Goal: Transaction & Acquisition: Purchase product/service

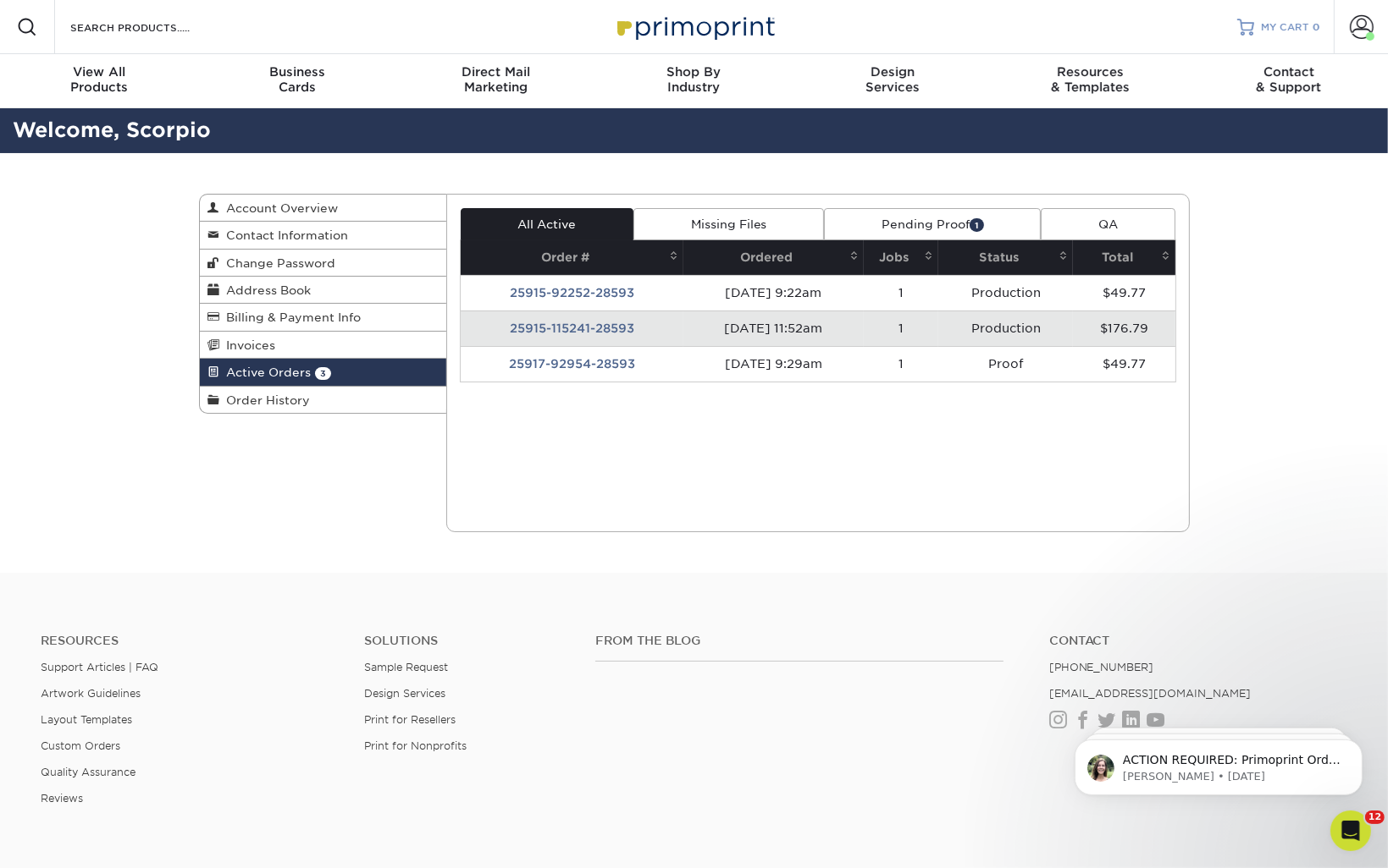
click at [1277, 30] on span "MY CART" at bounding box center [1284, 27] width 48 height 14
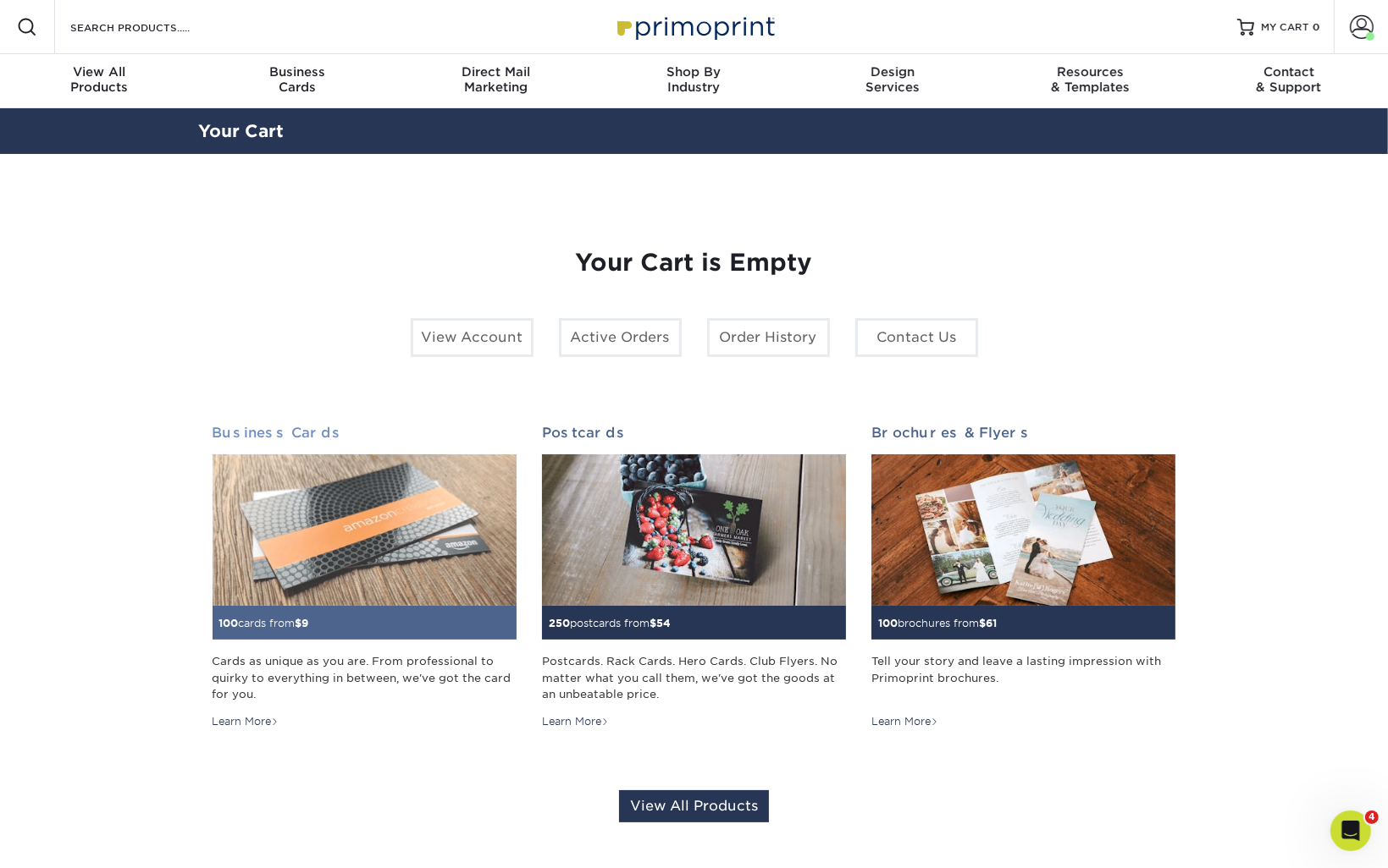
click at [385, 478] on img at bounding box center [364, 531] width 304 height 153
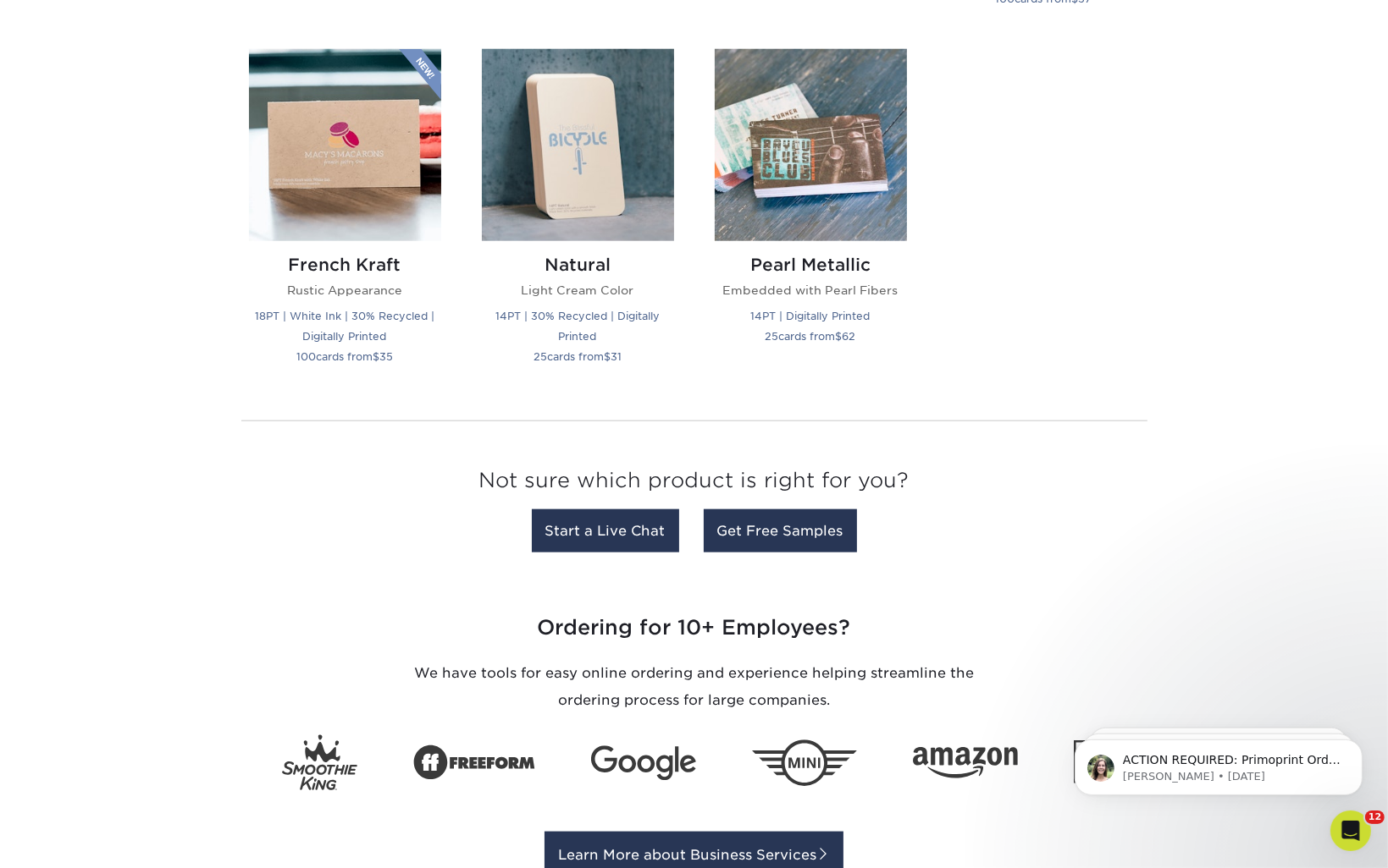
scroll to position [1777, 0]
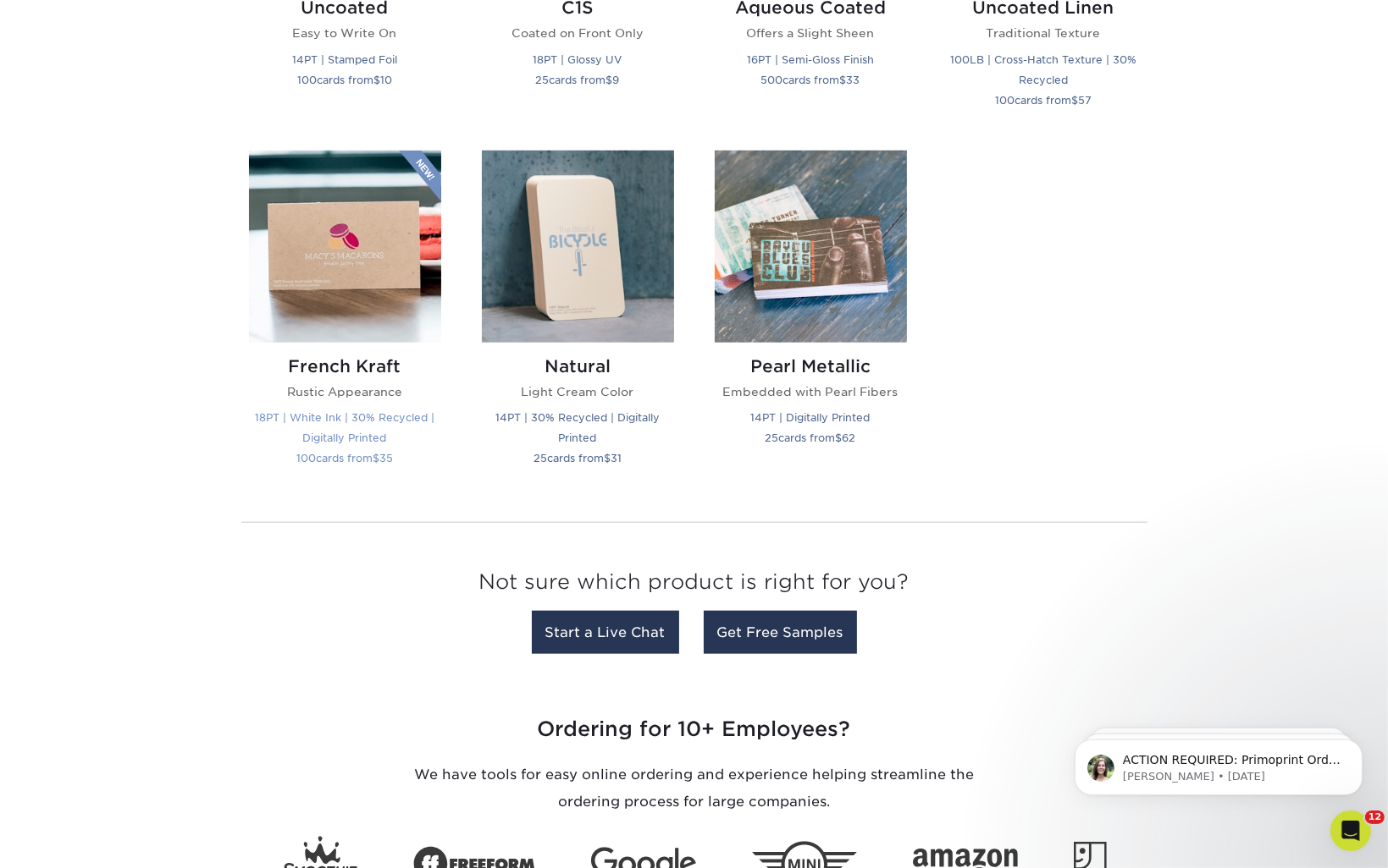
click at [372, 243] on img at bounding box center [345, 247] width 192 height 192
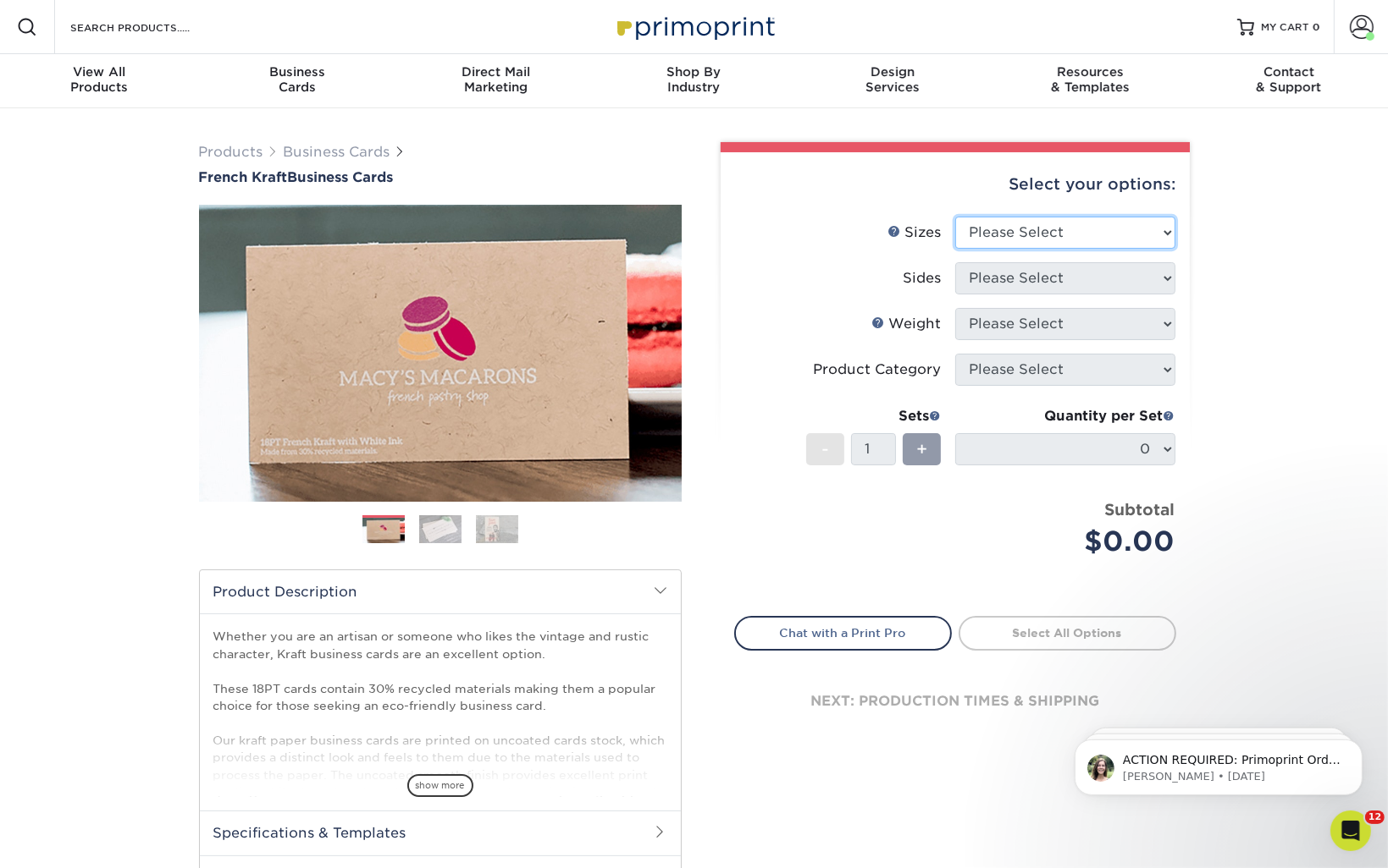
click at [1000, 221] on select "Please Select 1.5" x 3.5" - Mini 1.75" x 3.5" - Mini 2" x 2" - Square 2" x 3" -…" at bounding box center [1065, 233] width 220 height 32
select select "2.00x3.50"
click at [955, 217] on select "Please Select 1.5" x 3.5" - Mini 1.75" x 3.5" - Mini 2" x 2" - Square 2" x 3" -…" at bounding box center [1065, 233] width 220 height 32
click at [1032, 287] on select "Please Select Print Both Sides Print Both Sides - White Mask Back Only Print Bo…" at bounding box center [1065, 278] width 220 height 32
select select "13abbda7-1d64-4f25-8bb2-c179b224825d"
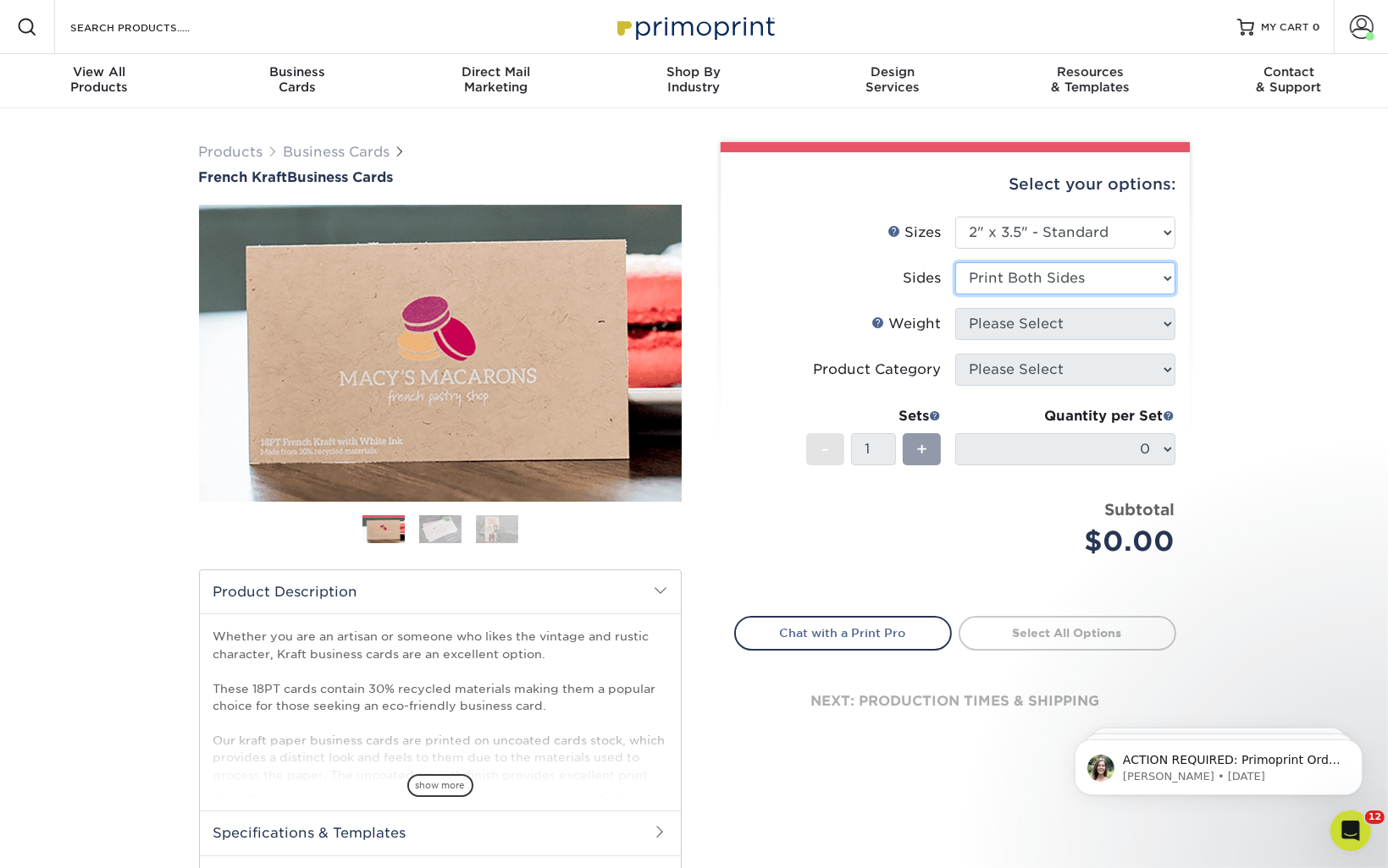
click at [955, 262] on select "Please Select Print Both Sides Print Both Sides - White Mask Back Only Print Bo…" at bounding box center [1065, 278] width 220 height 32
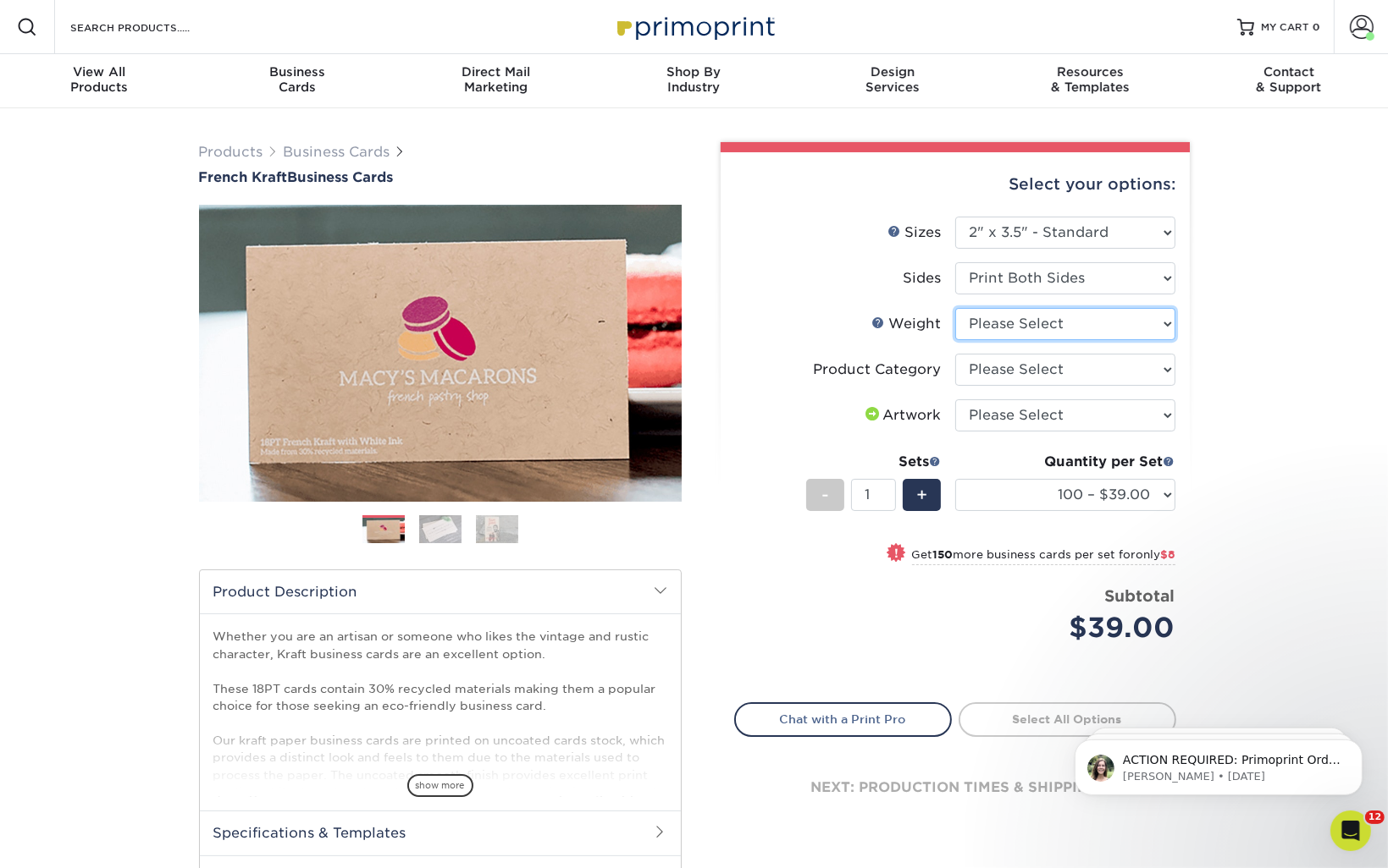
click at [1118, 319] on select "Please Select 18PTUCKRAFT" at bounding box center [1065, 324] width 220 height 32
select select "18PTUCKRAFT"
click at [955, 308] on select "Please Select 18PTUCKRAFT" at bounding box center [1065, 324] width 220 height 32
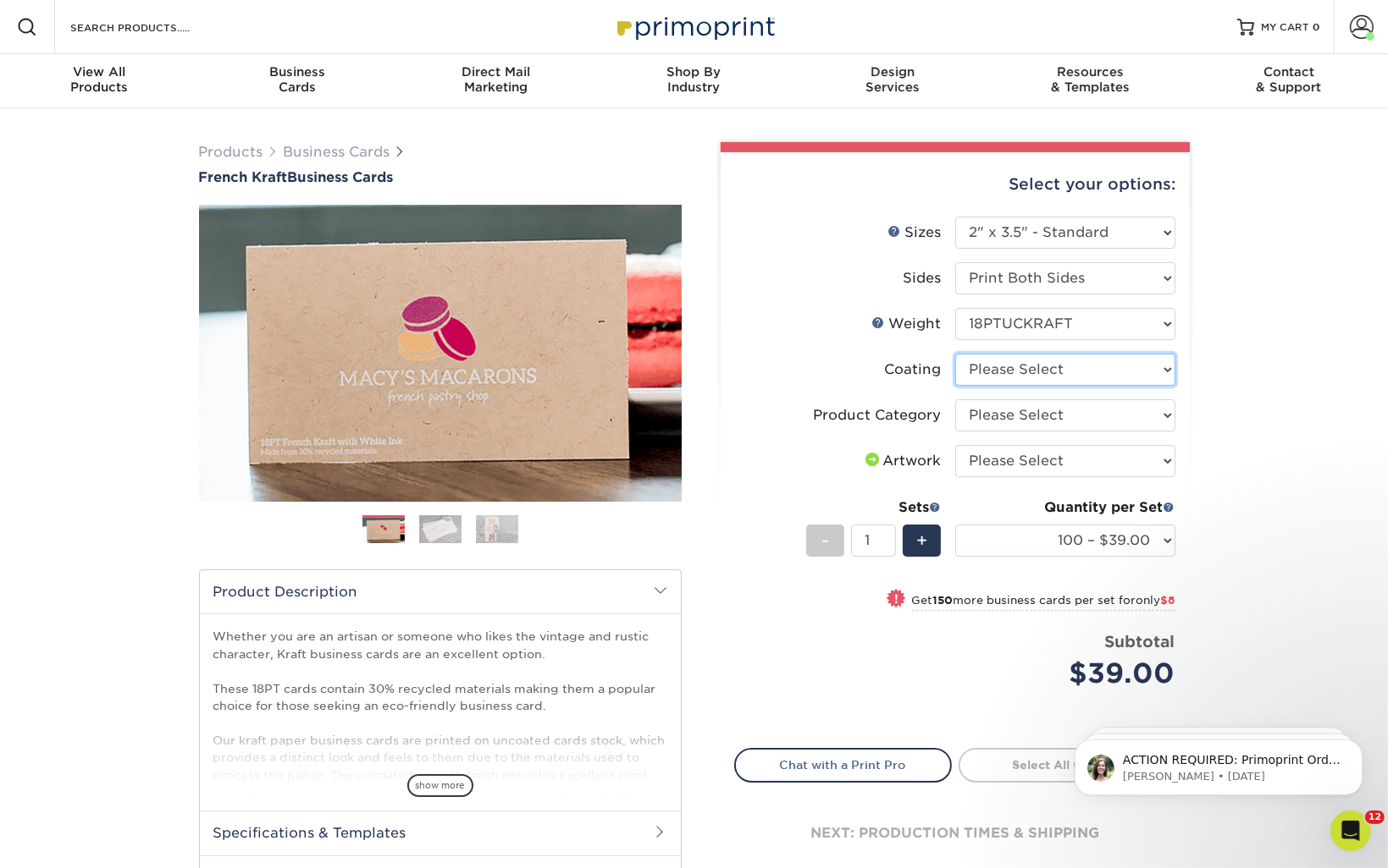
click at [1083, 375] on select at bounding box center [1065, 369] width 220 height 32
select select "3e7618de-abca-4bda-9f97-8b9129e913d8"
click at [955, 353] on select at bounding box center [1065, 369] width 220 height 32
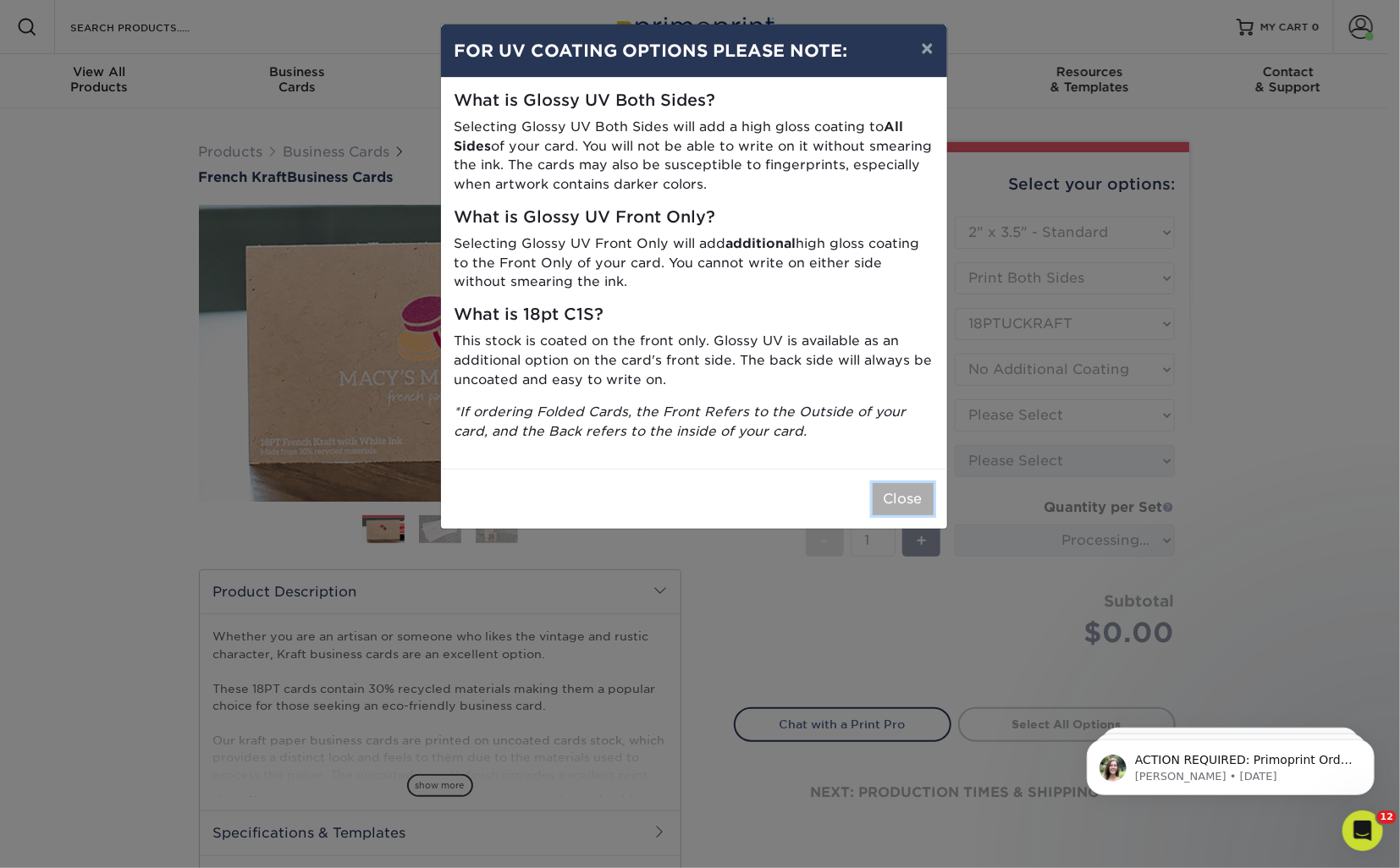
click at [925, 493] on button "Close" at bounding box center [903, 500] width 61 height 32
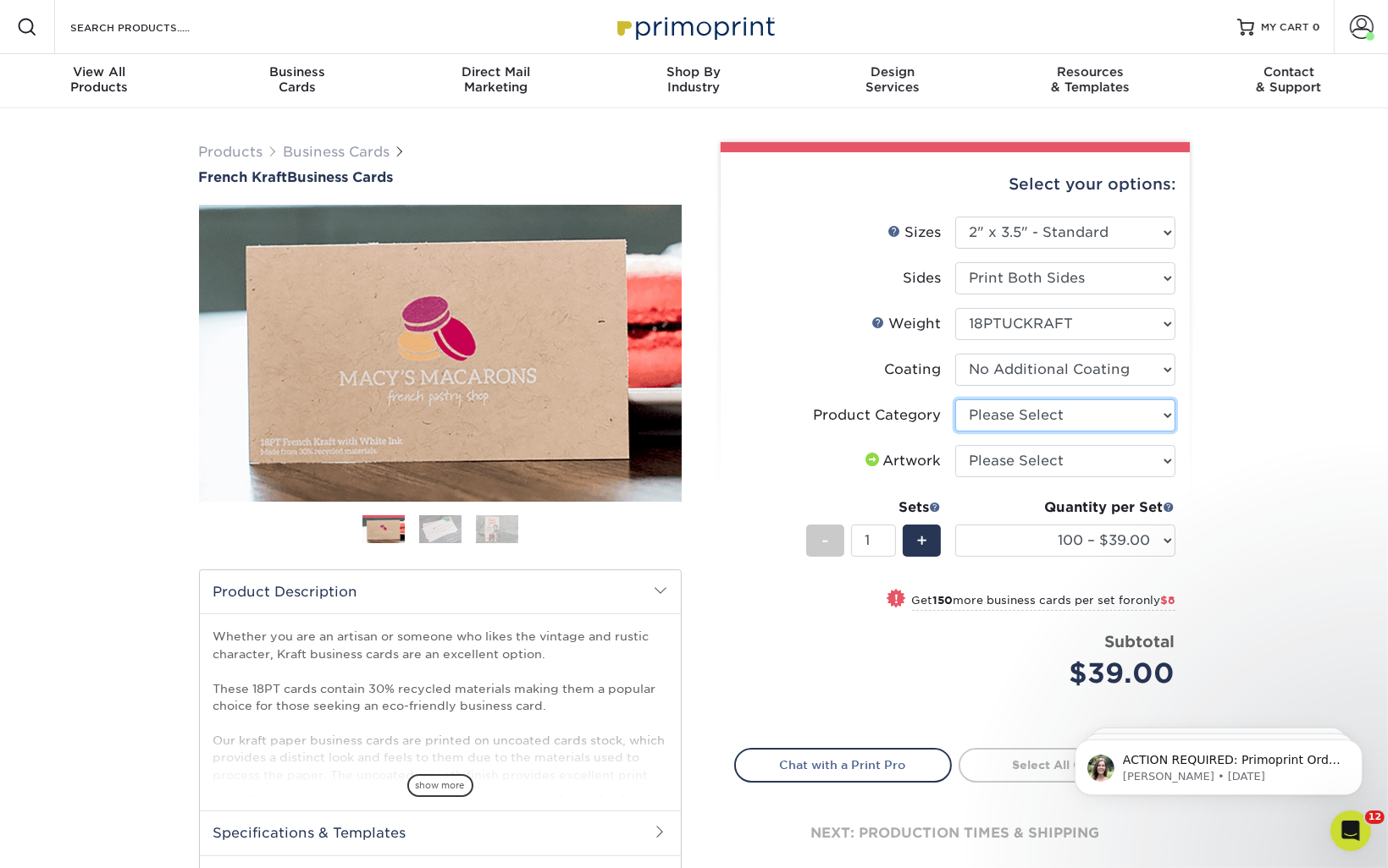
click at [999, 427] on select "Please Select Business Cards" at bounding box center [1065, 416] width 220 height 32
select select "3b5148f1-0588-4f88-a218-97bcfdce65c1"
click at [955, 400] on select "Please Select Business Cards" at bounding box center [1065, 416] width 220 height 32
click at [999, 461] on select "Please Select I will upload files I need a design - $100" at bounding box center [1065, 461] width 220 height 32
select select "upload"
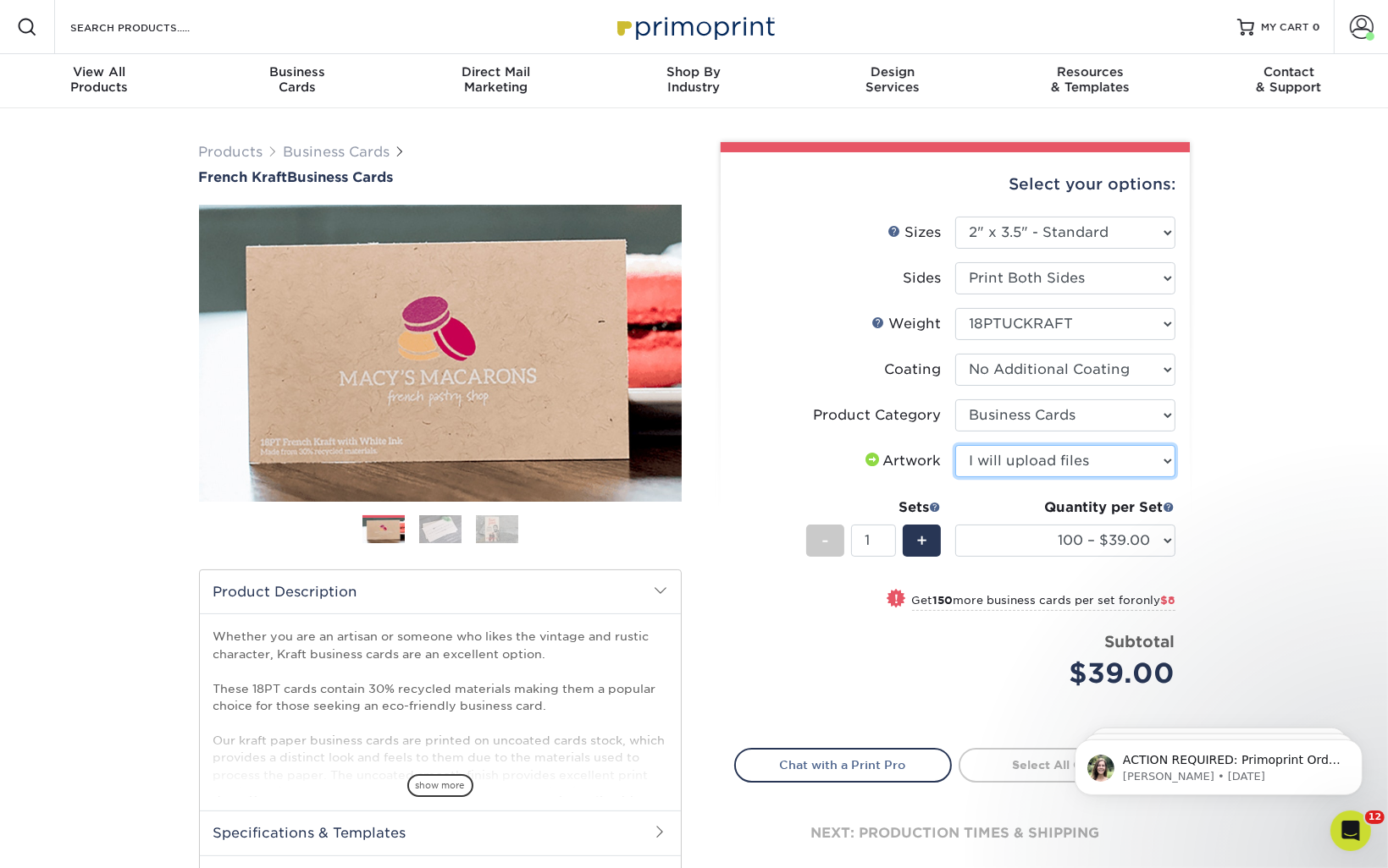
click at [955, 445] on select "Please Select I will upload files I need a design - $100" at bounding box center [1065, 461] width 220 height 32
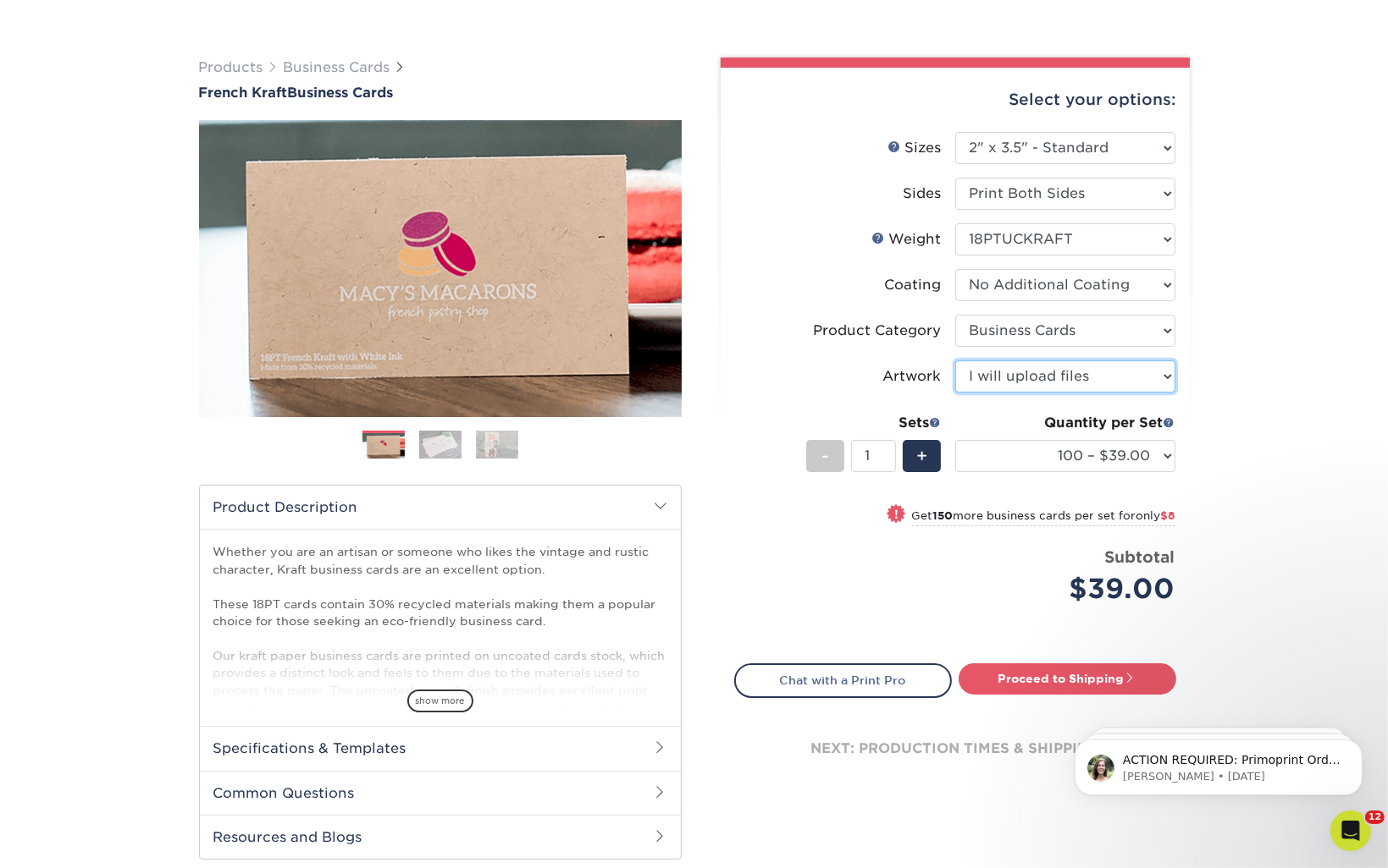
scroll to position [254, 0]
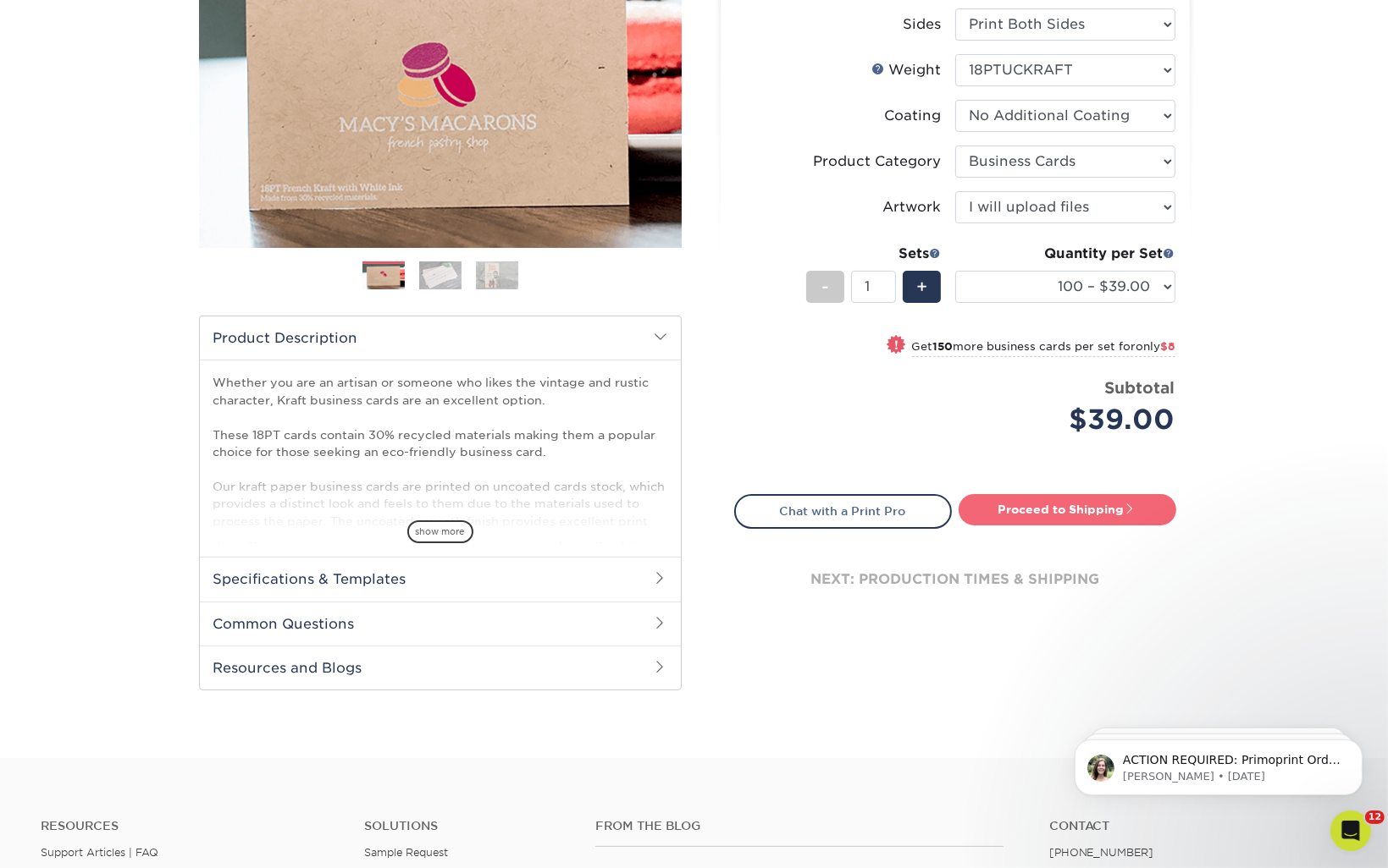
click at [1036, 507] on link "Proceed to Shipping" at bounding box center [1066, 509] width 218 height 30
type input "Set 1"
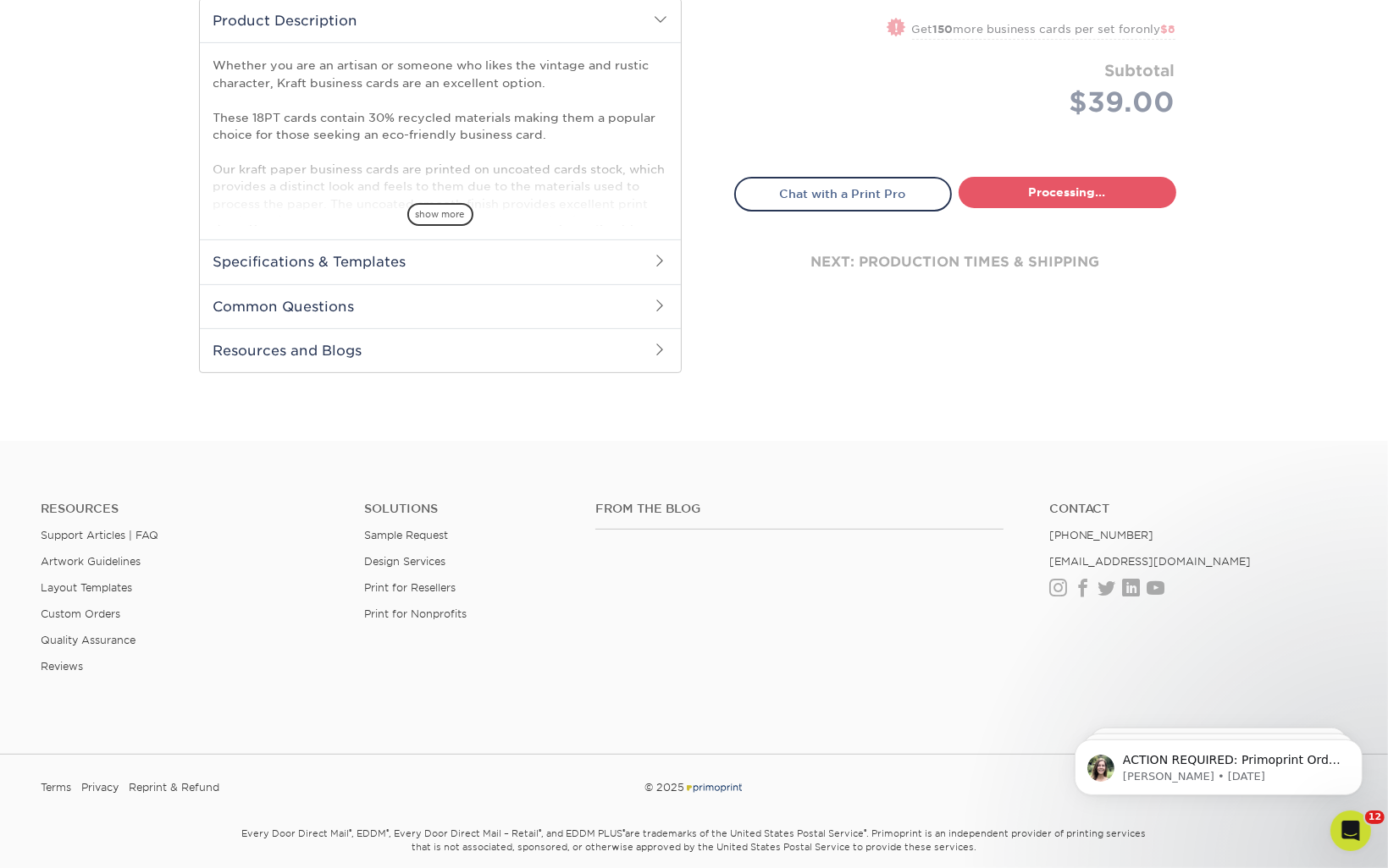
select select "ab7cdb96-f649-47a4-825f-c4b0024e9de3"
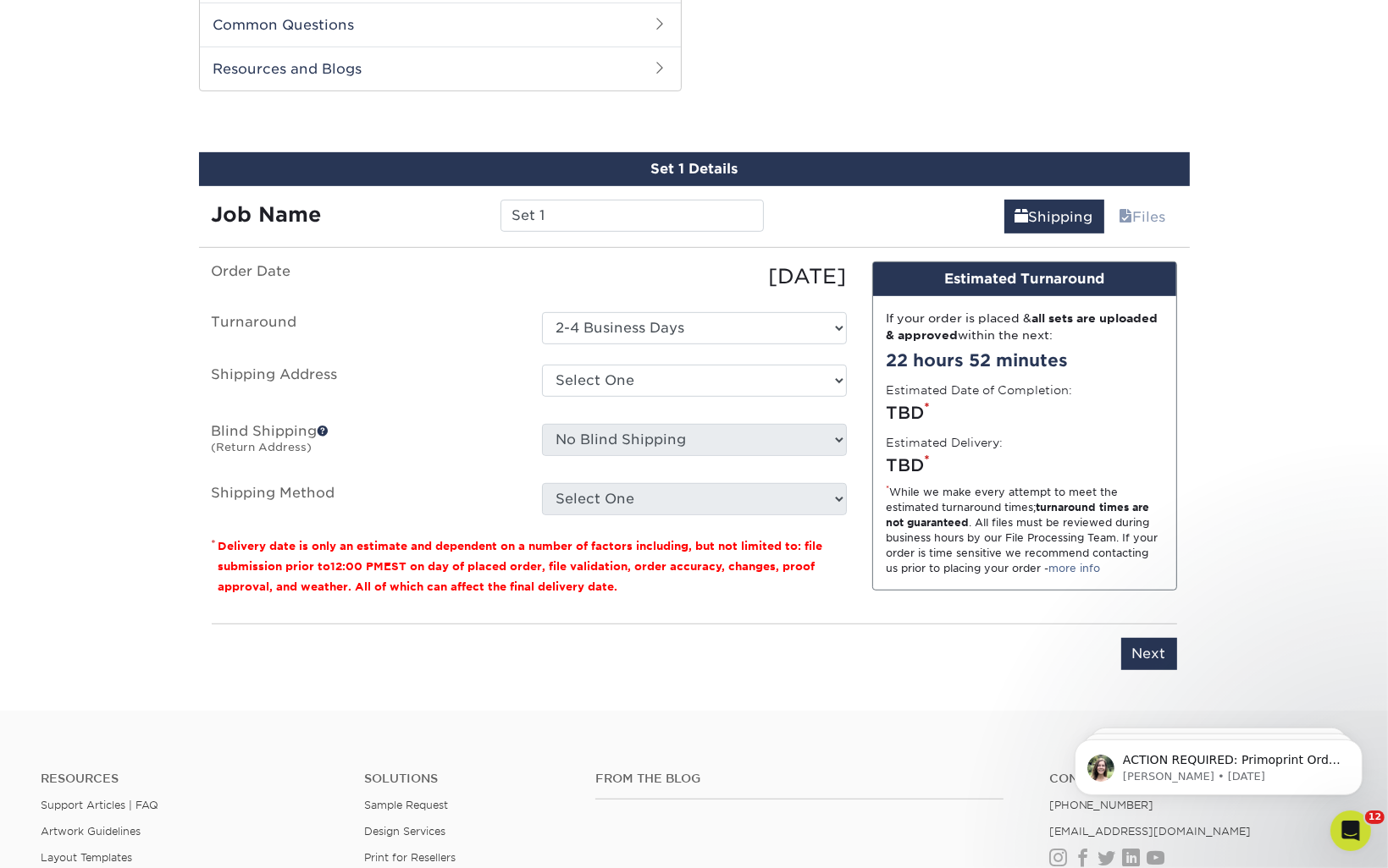
scroll to position [860, 0]
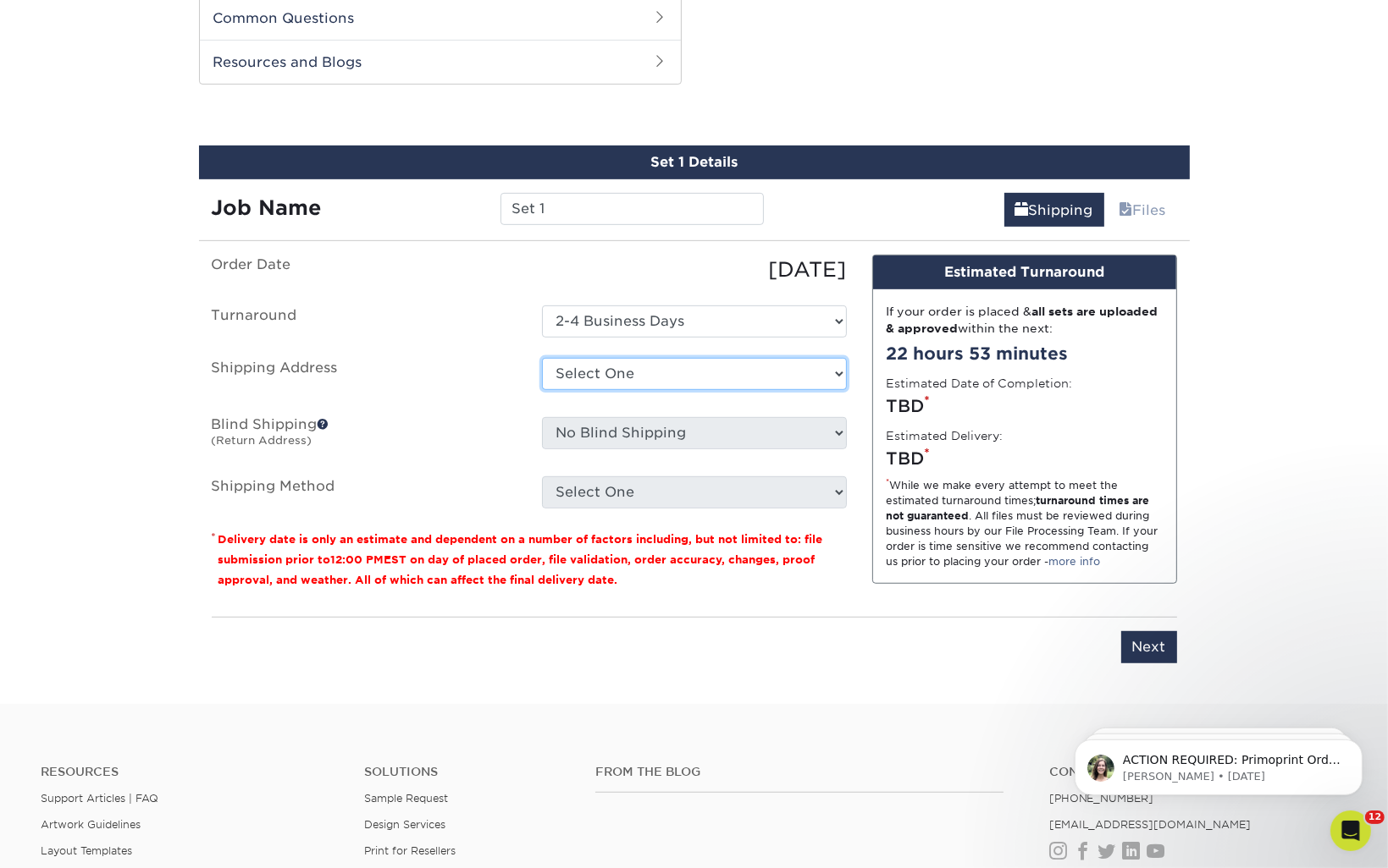
click at [636, 377] on select "Select One Gainesville Office Hunter Folsom Jacksonville Office Nick Panzica Ho…" at bounding box center [694, 374] width 305 height 32
select select "273130"
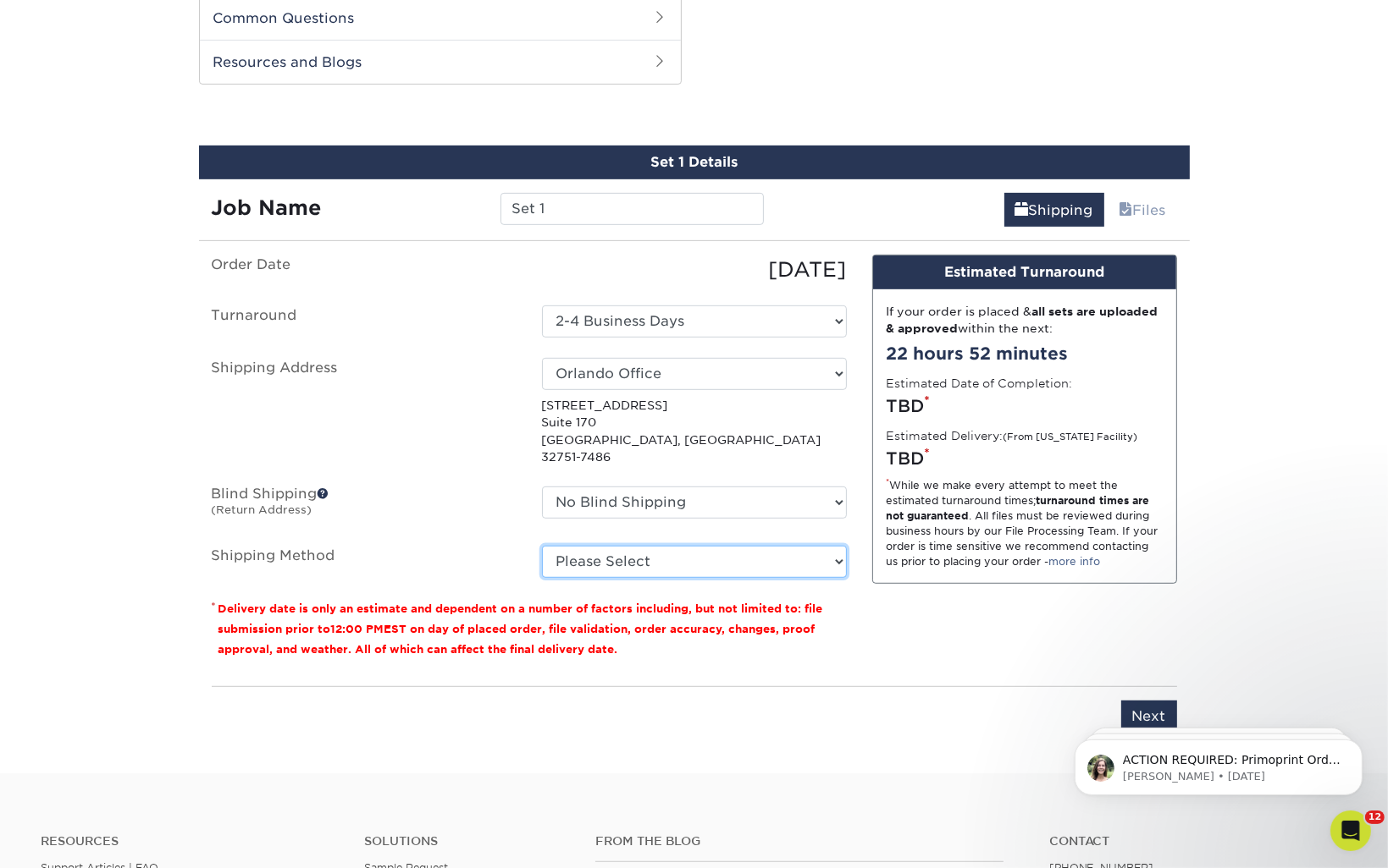
click at [576, 556] on select "Please Select Ground Shipping (+$7.84) 2 Day Air Shipping (+$16.16) 3 Day Shipp…" at bounding box center [694, 562] width 305 height 32
select select "03"
click at [542, 546] on select "Please Select Ground Shipping (+$7.84) 2 Day Air Shipping (+$16.16) 3 Day Shipp…" at bounding box center [694, 562] width 305 height 32
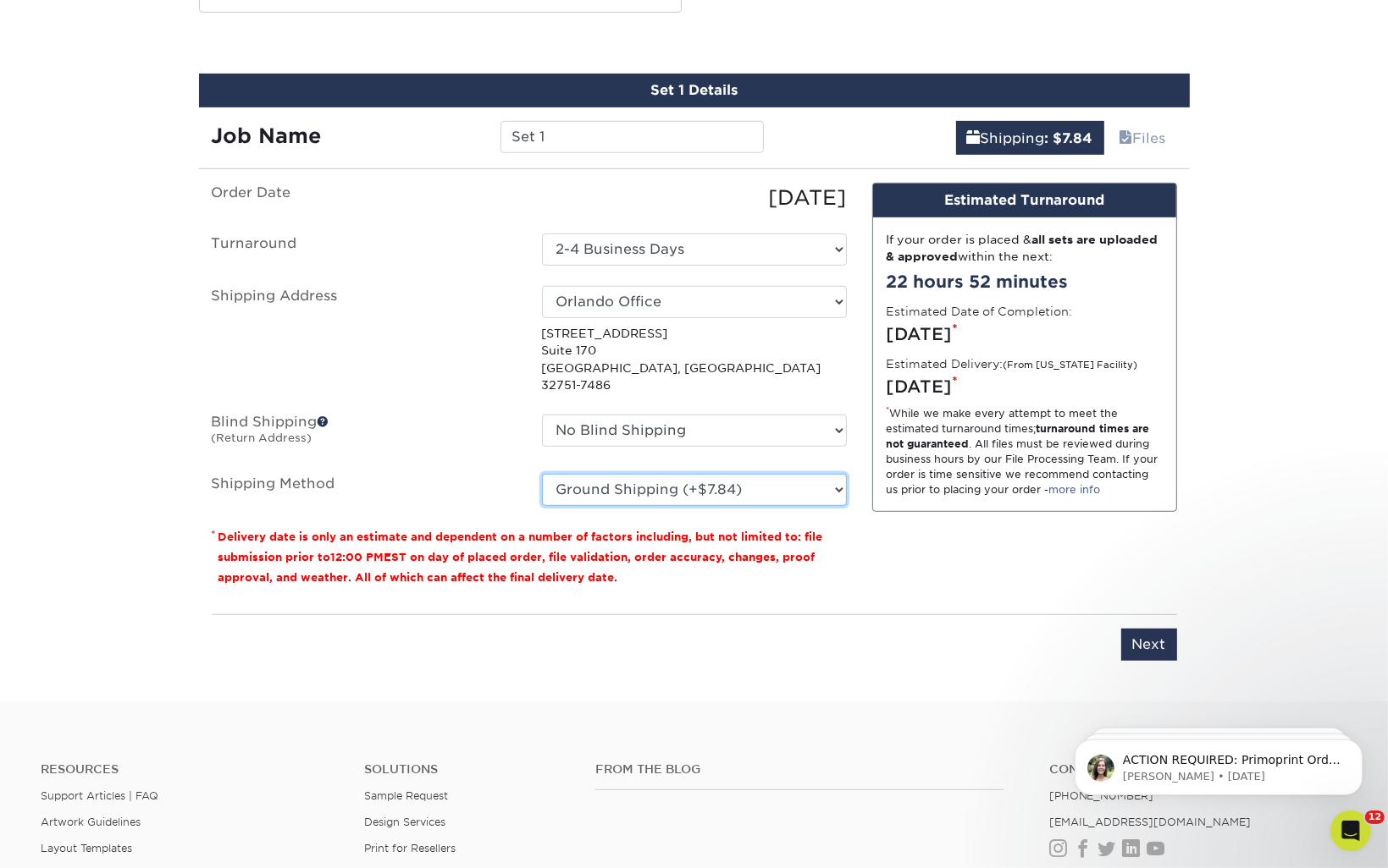
scroll to position [1029, 0]
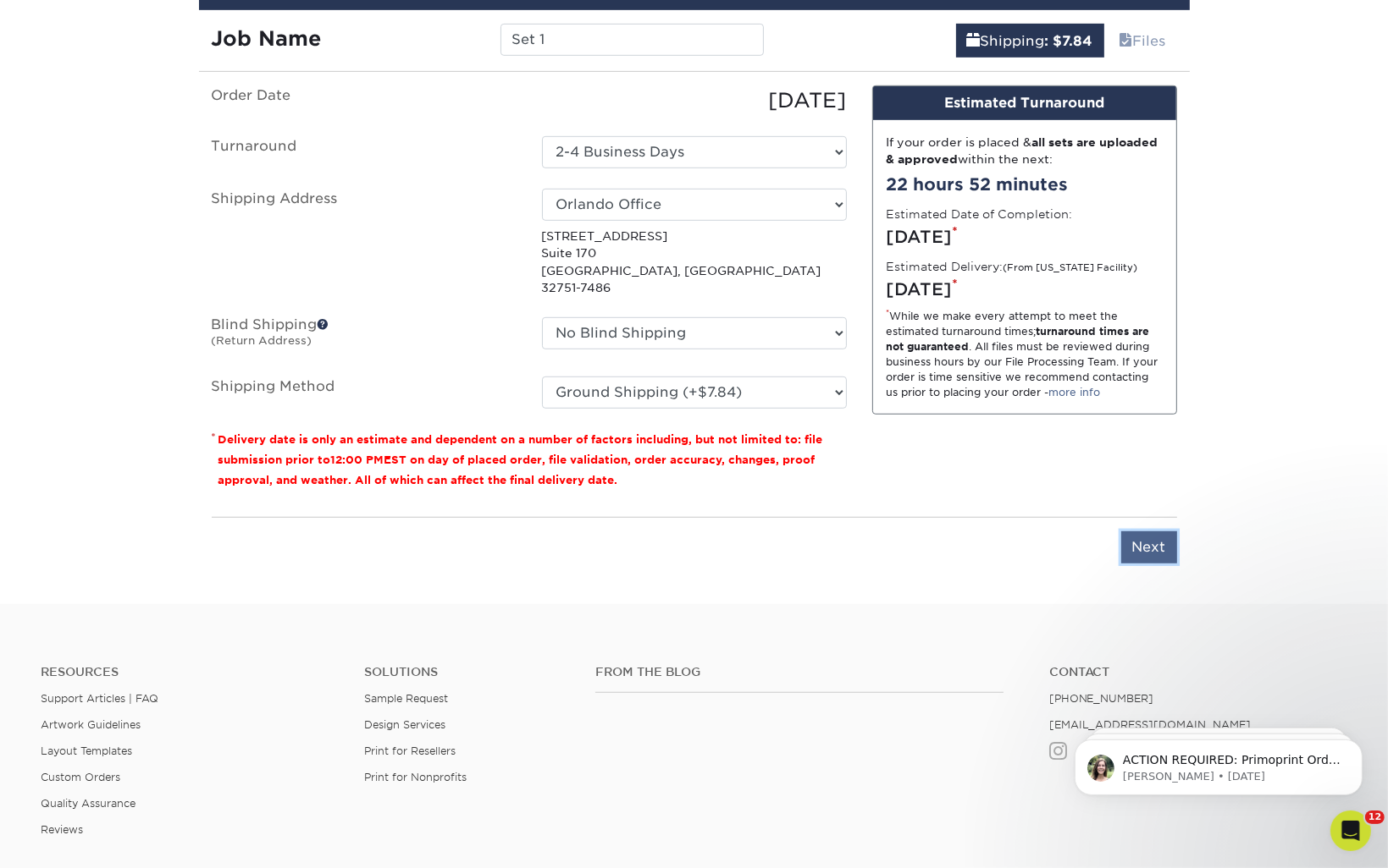
click at [1148, 532] on input "Next" at bounding box center [1148, 548] width 56 height 32
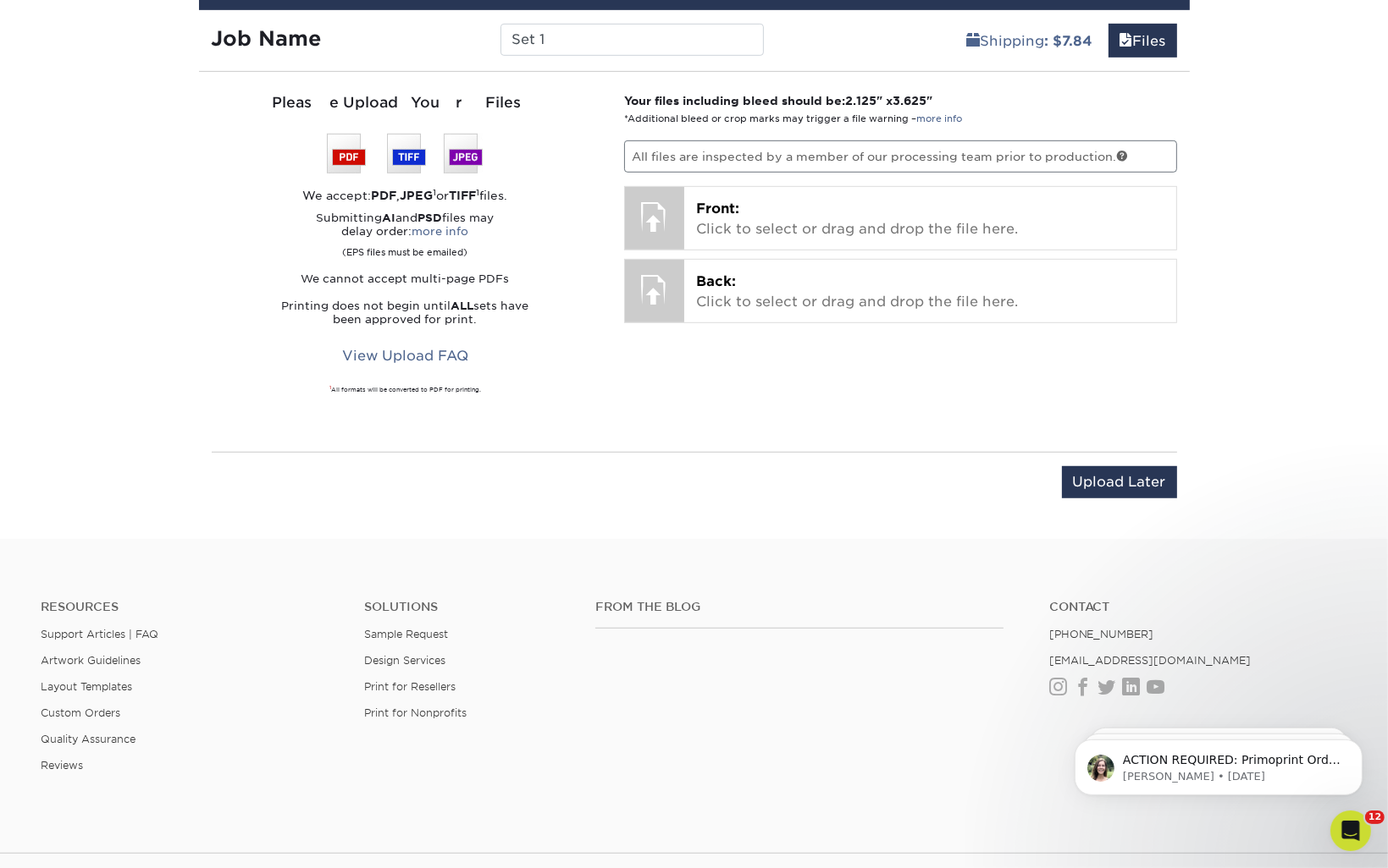
scroll to position [860, 0]
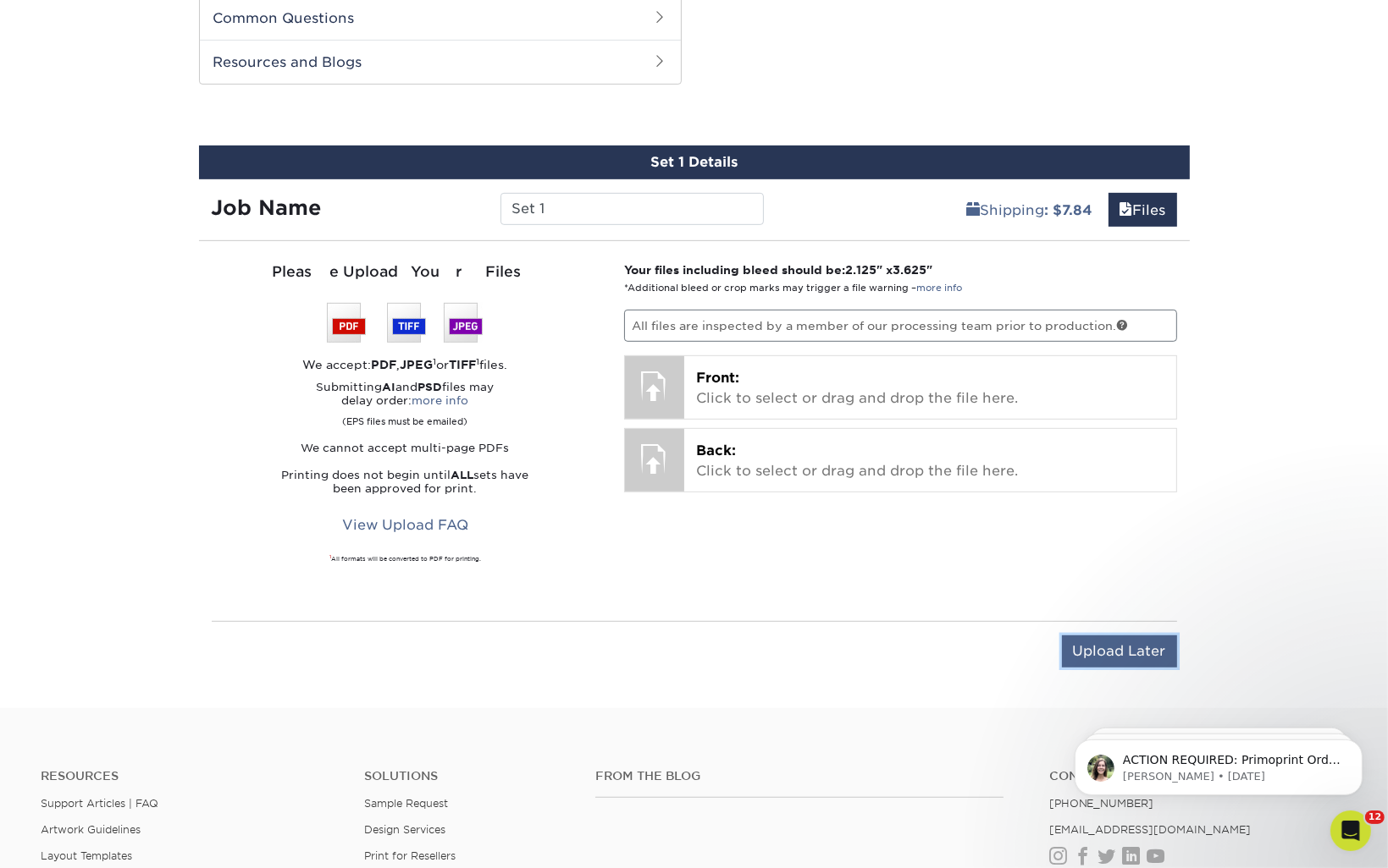
click at [1110, 643] on input "Upload Later" at bounding box center [1119, 651] width 115 height 32
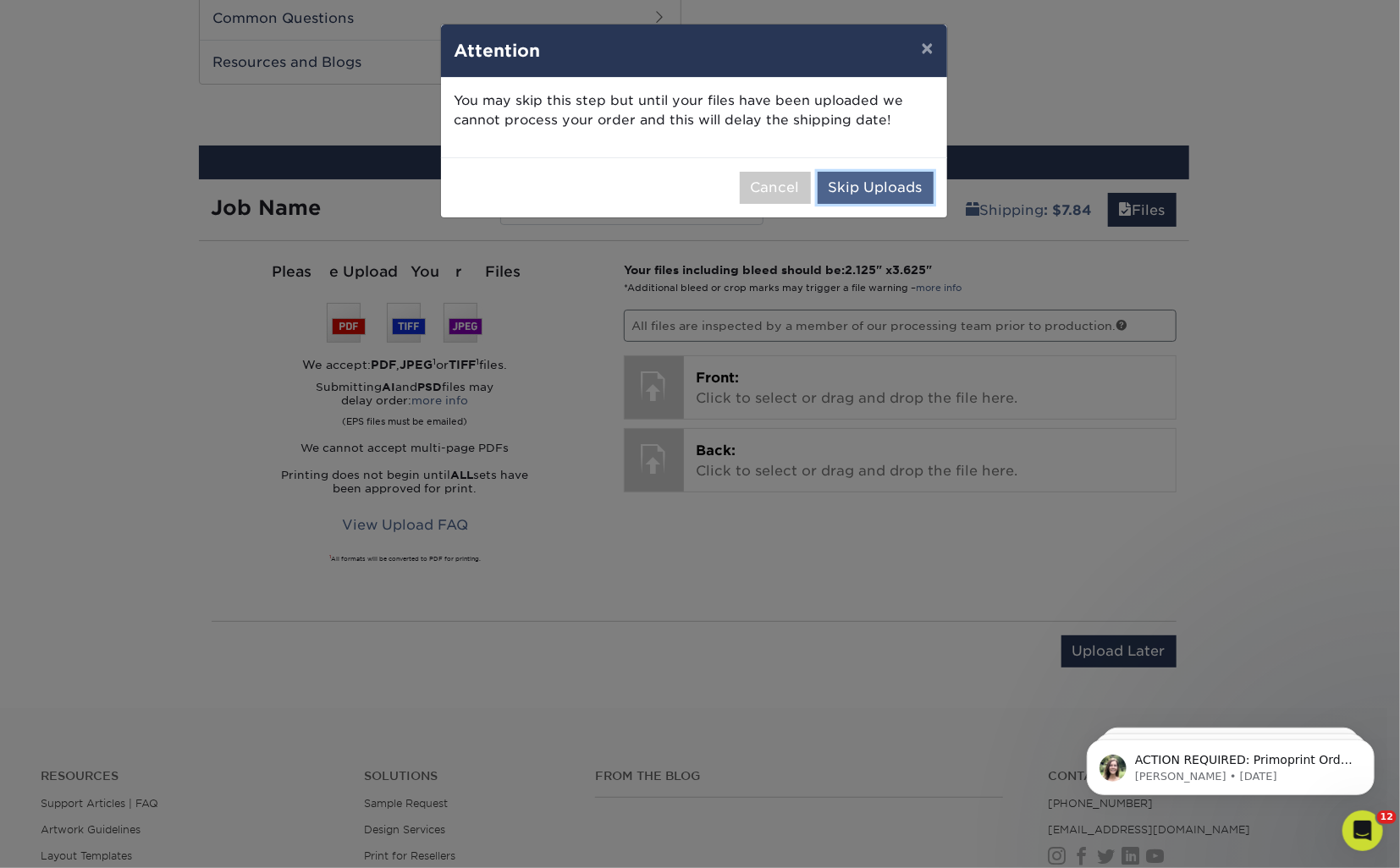
click at [885, 183] on button "Skip Uploads" at bounding box center [875, 188] width 116 height 32
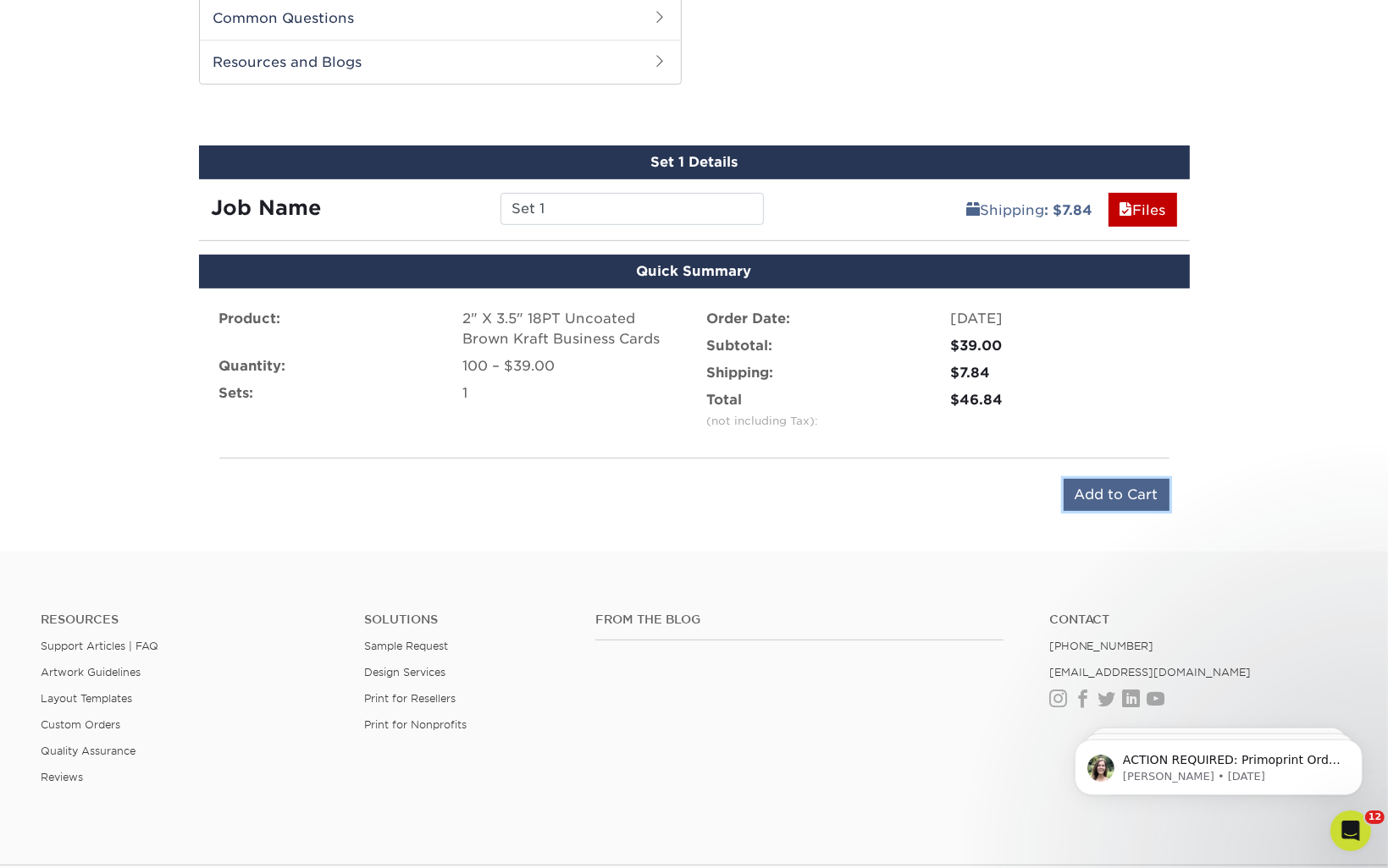
click at [1110, 495] on input "Add to Cart" at bounding box center [1116, 495] width 106 height 32
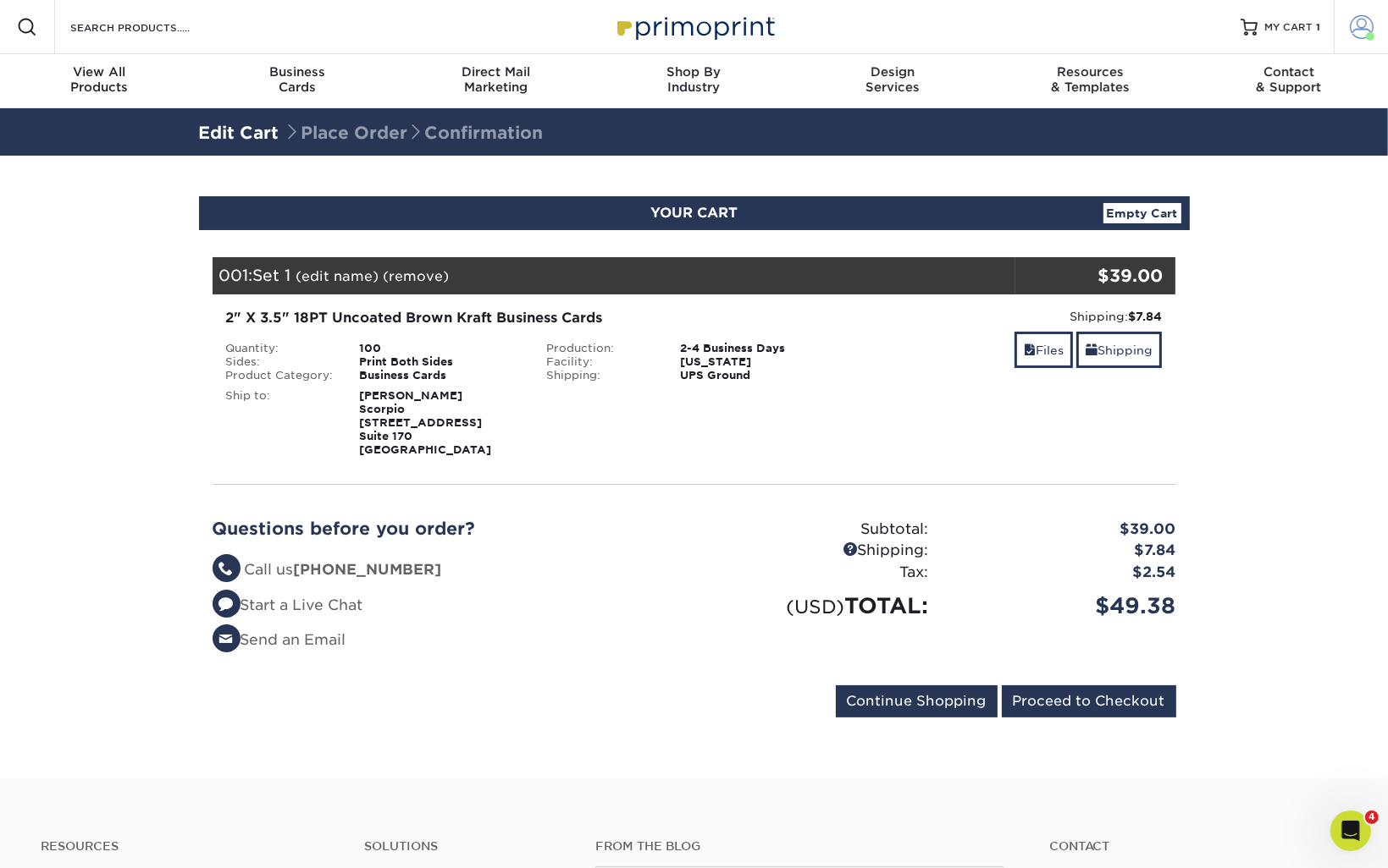
click at [1371, 26] on span at bounding box center [1361, 26] width 24 height 24
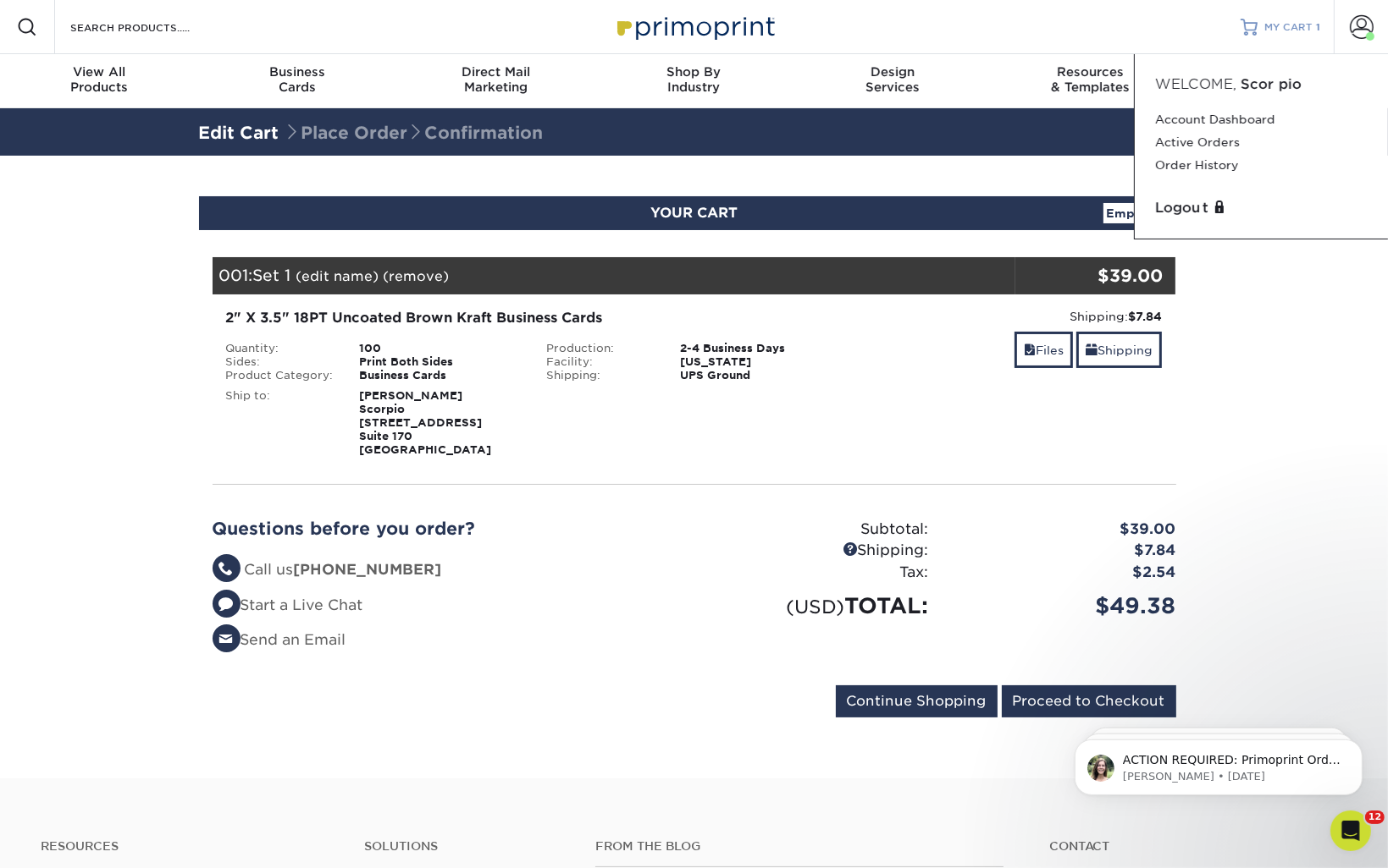
click at [1298, 23] on span "MY CART" at bounding box center [1288, 27] width 48 height 14
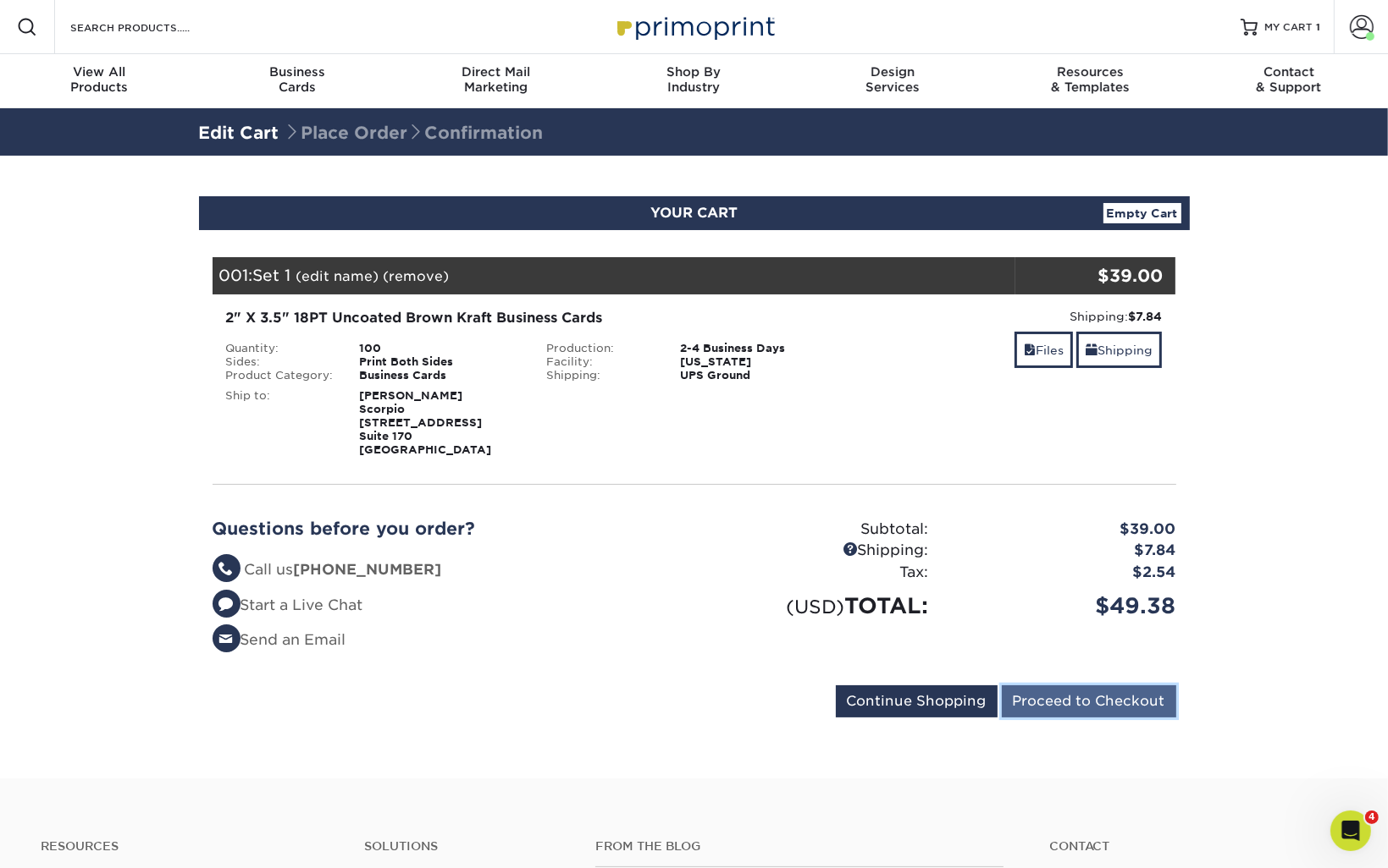
click at [1070, 706] on input "Proceed to Checkout" at bounding box center [1088, 701] width 174 height 32
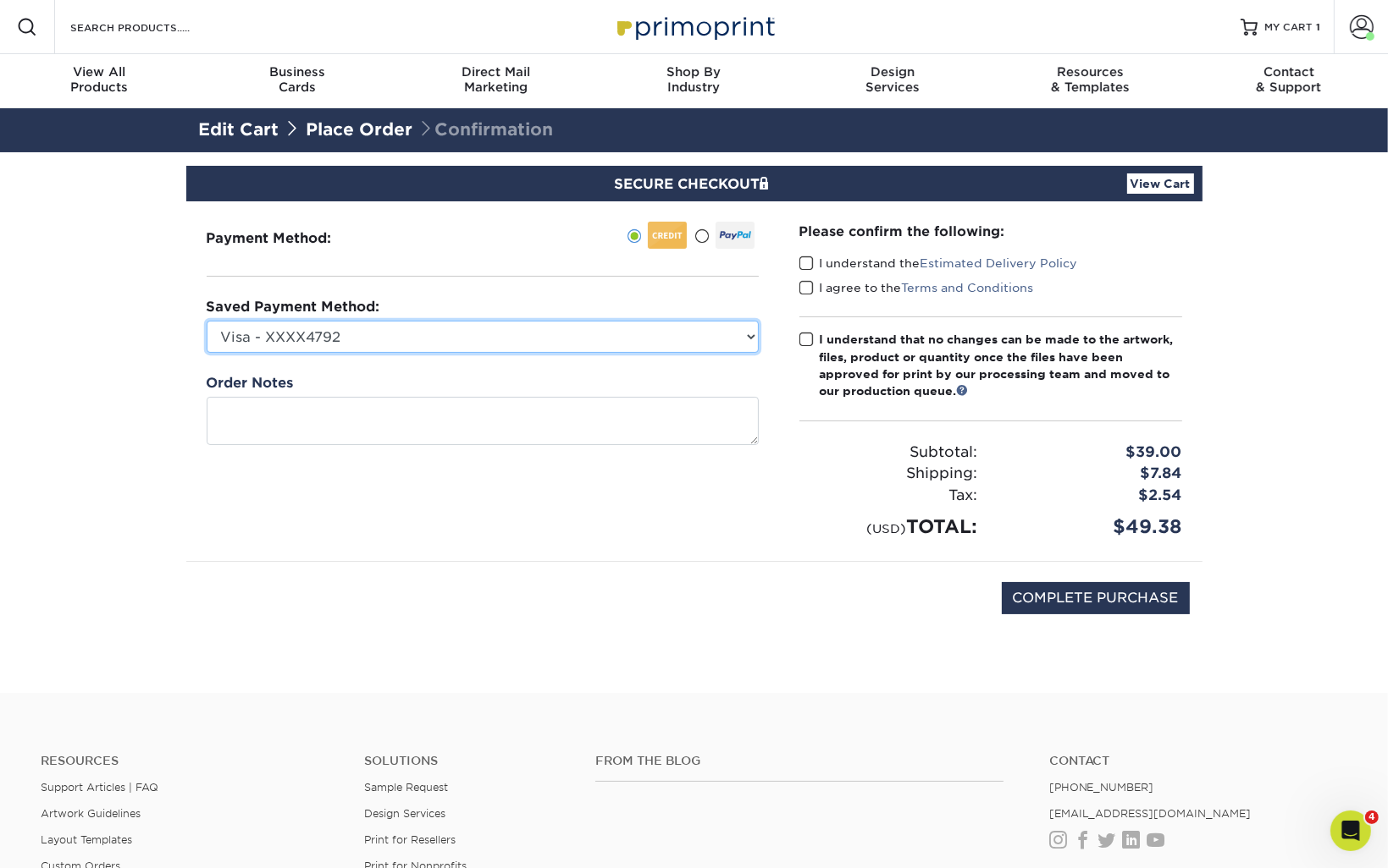
click at [378, 337] on select "Visa - XXXX4792 Visa - XXXX5126 Visa - XXXX6562 Visa - XXXX8990 Visa - XXXX7950…" at bounding box center [482, 336] width 552 height 32
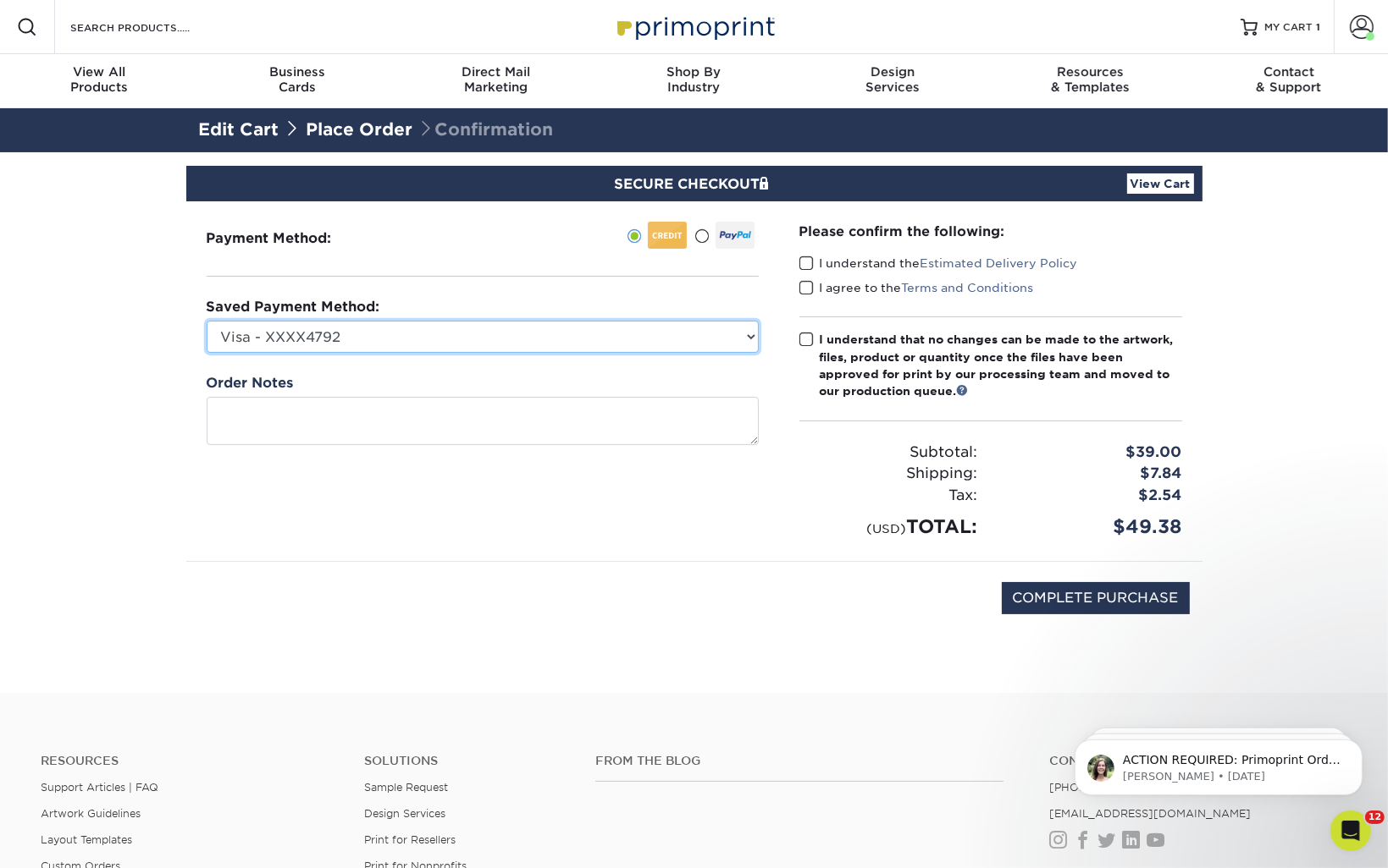
drag, startPoint x: 366, startPoint y: 431, endPoint x: 366, endPoint y: 479, distance: 48.0
drag, startPoint x: 366, startPoint y: 479, endPoint x: 327, endPoint y: 340, distance: 144.4
click at [327, 340] on select "Visa - XXXX4792 Visa - XXXX5126 Visa - XXXX6562 Visa - XXXX8990 Visa - XXXX7950…" at bounding box center [482, 336] width 552 height 32
select select "74747"
click at [207, 320] on select "Visa - XXXX4792 Visa - XXXX5126 Visa - XXXX6562 Visa - XXXX8990 Visa - XXXX7950…" at bounding box center [482, 336] width 552 height 32
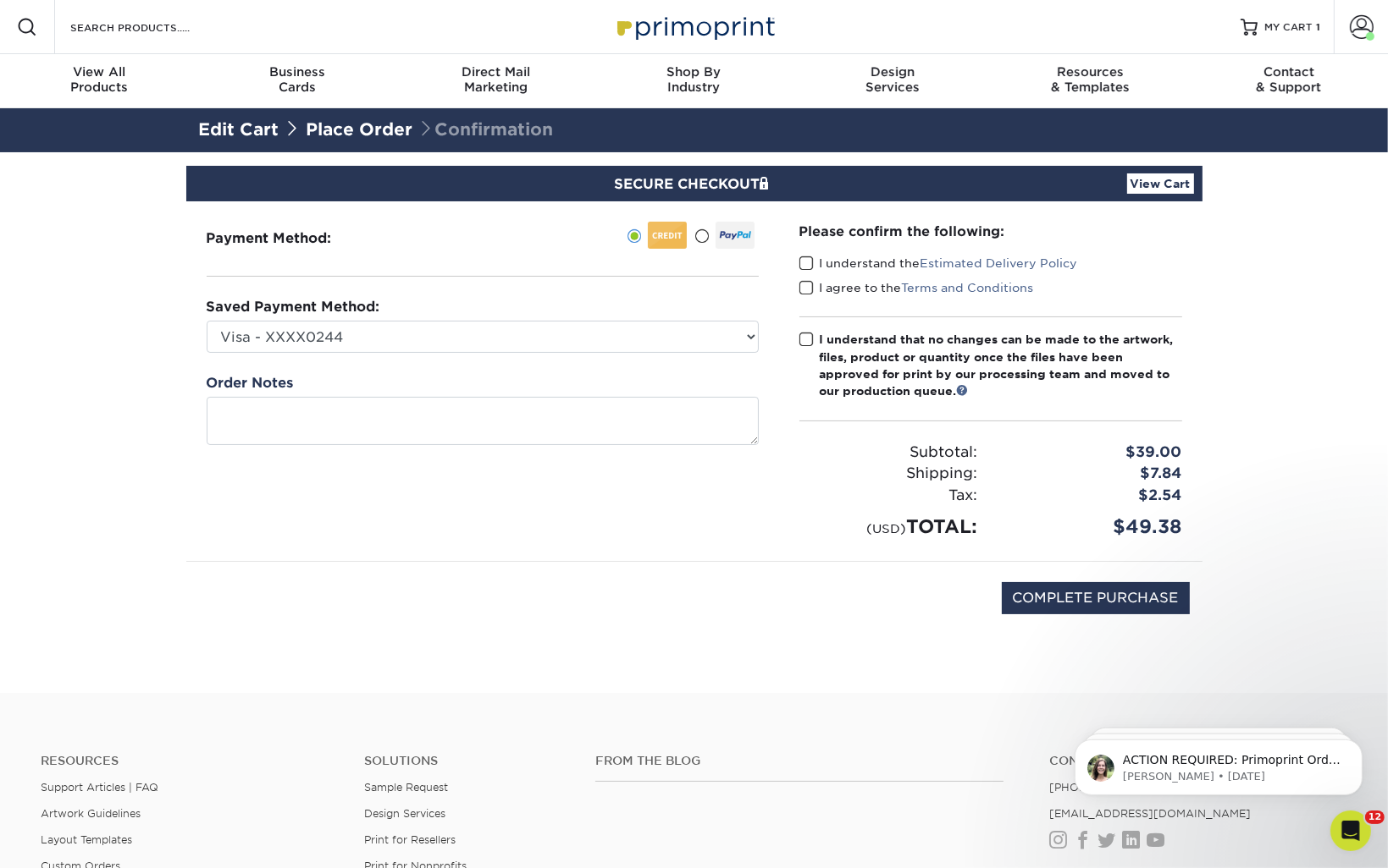
click at [809, 262] on span at bounding box center [806, 263] width 14 height 16
click at [0, 0] on input "I understand the Estimated Delivery Policy" at bounding box center [0, 0] width 0 height 0
click at [803, 283] on span at bounding box center [806, 287] width 14 height 16
click at [0, 0] on input "I agree to the Terms and Conditions" at bounding box center [0, 0] width 0 height 0
click at [801, 336] on span at bounding box center [806, 339] width 14 height 16
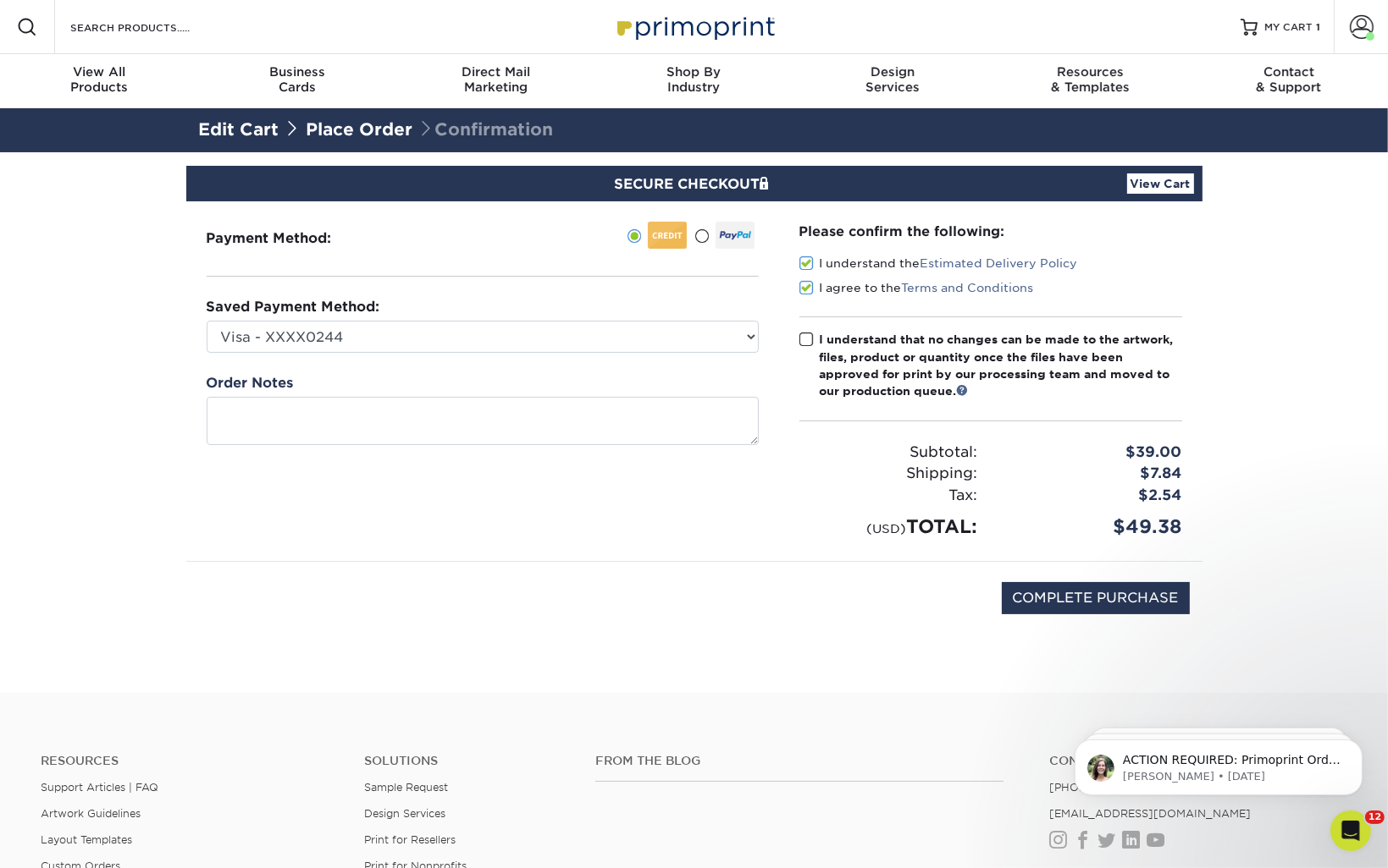
click at [0, 0] on input "I understand that no changes can be made to the artwork, files, product or quan…" at bounding box center [0, 0] width 0 height 0
click at [1057, 605] on input "COMPLETE PURCHASE" at bounding box center [1095, 598] width 188 height 32
type input "PROCESSING, PLEASE WAIT..."
